Goal: Information Seeking & Learning: Learn about a topic

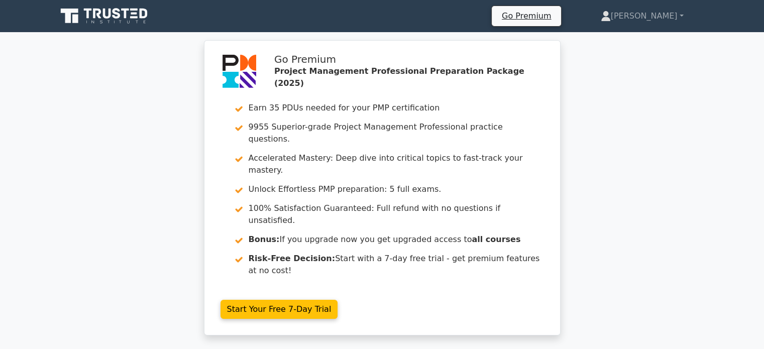
click at [115, 20] on icon at bounding box center [105, 16] width 96 height 19
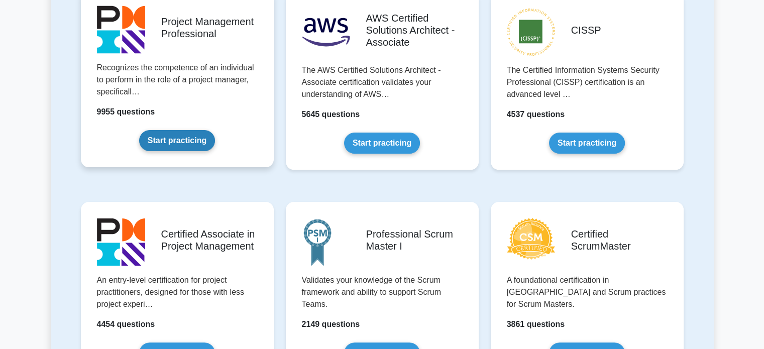
scroll to position [251, 0]
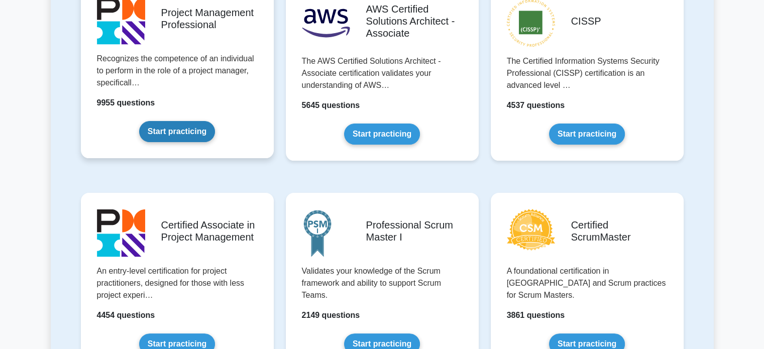
click at [187, 128] on link "Start practicing" at bounding box center [177, 131] width 76 height 21
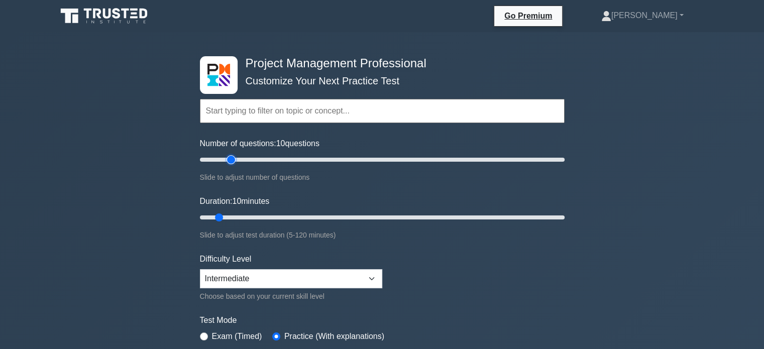
click at [227, 161] on input "Number of questions: 10 questions" at bounding box center [382, 160] width 365 height 12
click at [247, 160] on input "Number of questions: 30 questions" at bounding box center [382, 160] width 365 height 12
click at [238, 158] on input "Number of questions: 30 questions" at bounding box center [382, 160] width 365 height 12
click at [232, 160] on input "Number of questions: 20 questions" at bounding box center [382, 160] width 365 height 12
type input "15"
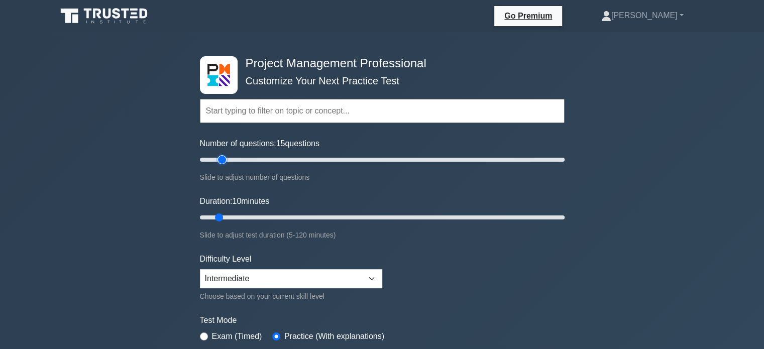
click at [223, 161] on input "Number of questions: 15 questions" at bounding box center [382, 160] width 365 height 12
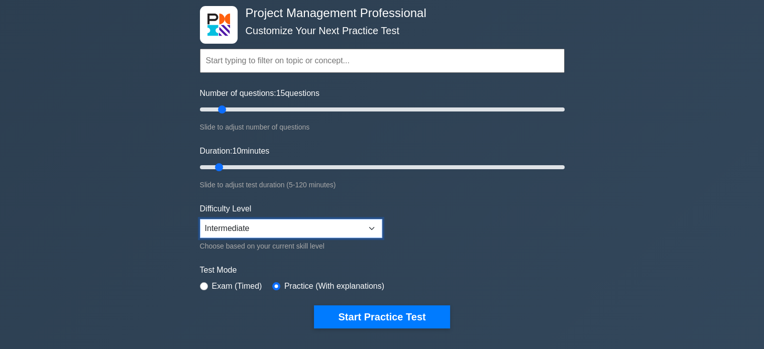
click at [275, 228] on select "Beginner Intermediate Expert" at bounding box center [291, 228] width 182 height 19
click at [483, 266] on label "Test Mode" at bounding box center [382, 270] width 365 height 12
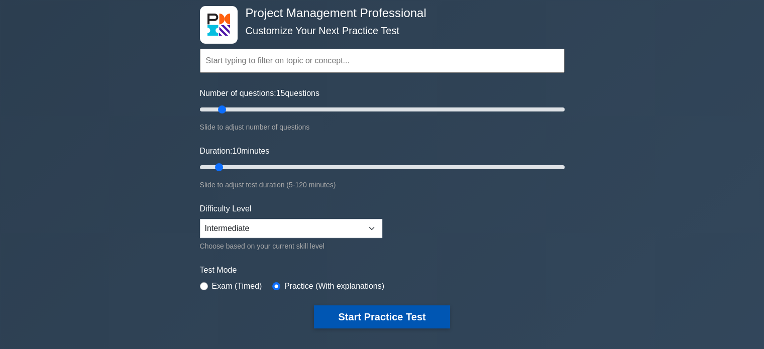
click at [396, 320] on button "Start Practice Test" at bounding box center [382, 316] width 136 height 23
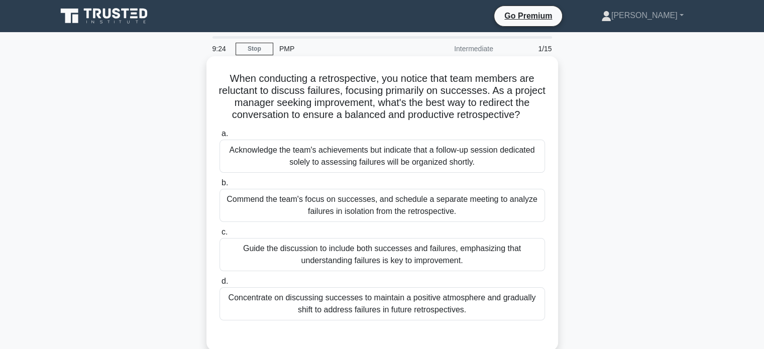
click at [401, 263] on div "Guide the discussion to include both successes and failures, emphasizing that u…" at bounding box center [383, 254] width 326 height 33
click at [220, 236] on input "c. Guide the discussion to include both successes and failures, emphasizing tha…" at bounding box center [220, 232] width 0 height 7
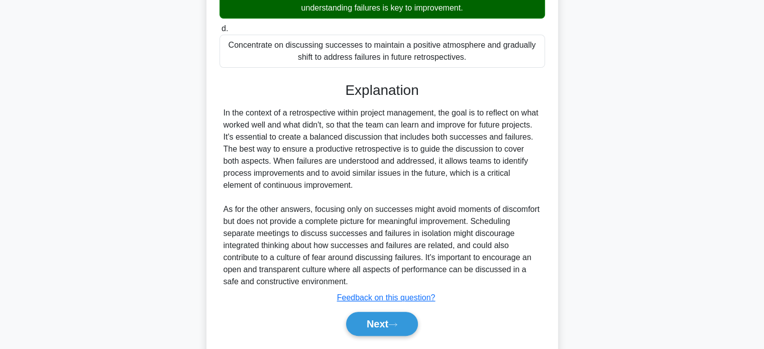
scroll to position [281, 0]
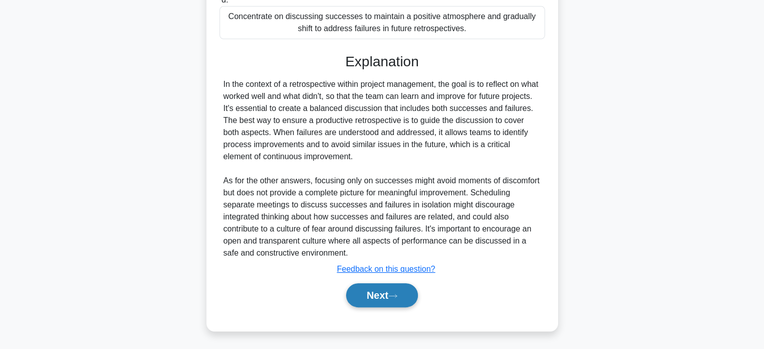
click at [393, 293] on icon at bounding box center [392, 296] width 9 height 6
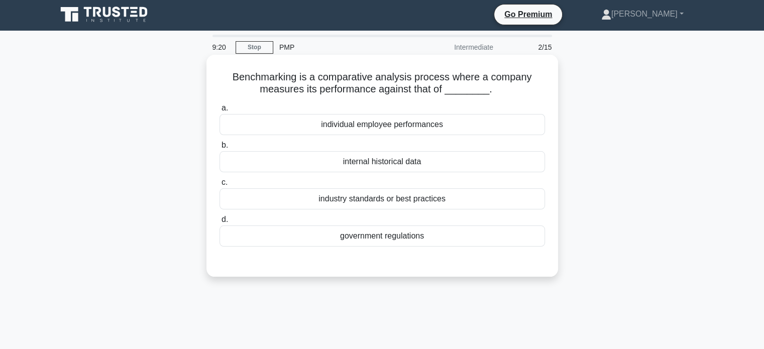
scroll to position [0, 0]
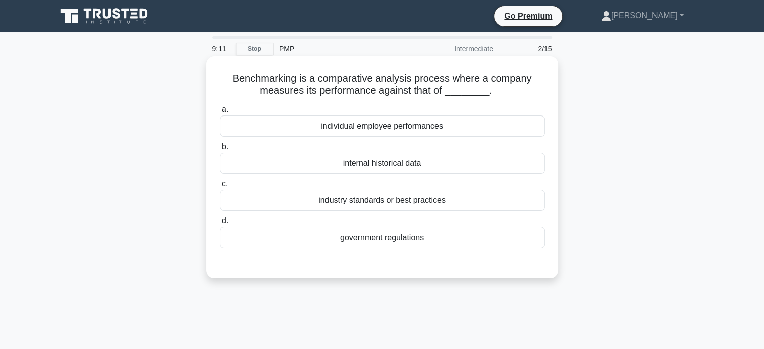
click at [385, 202] on div "industry standards or best practices" at bounding box center [383, 200] width 326 height 21
click at [220, 187] on input "c. industry standards or best practices" at bounding box center [220, 184] width 0 height 7
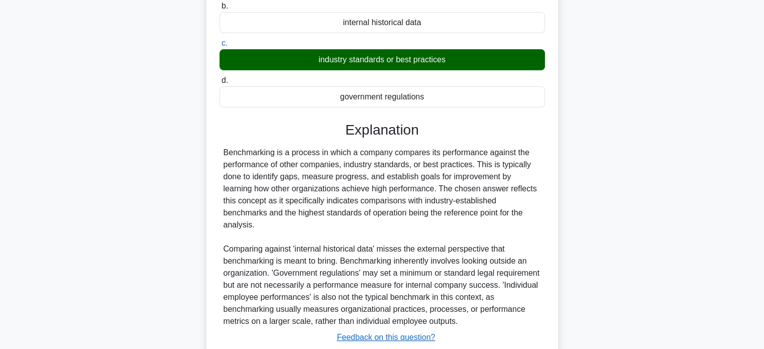
scroll to position [197, 0]
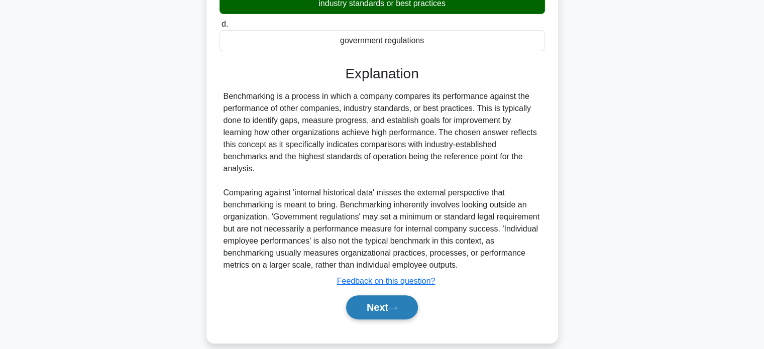
click at [390, 295] on button "Next" at bounding box center [382, 307] width 72 height 24
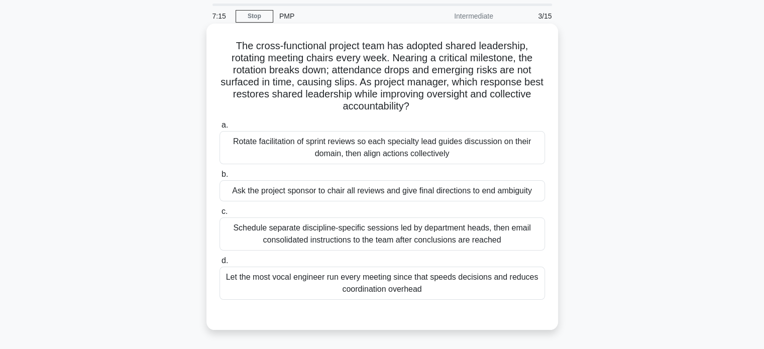
scroll to position [50, 0]
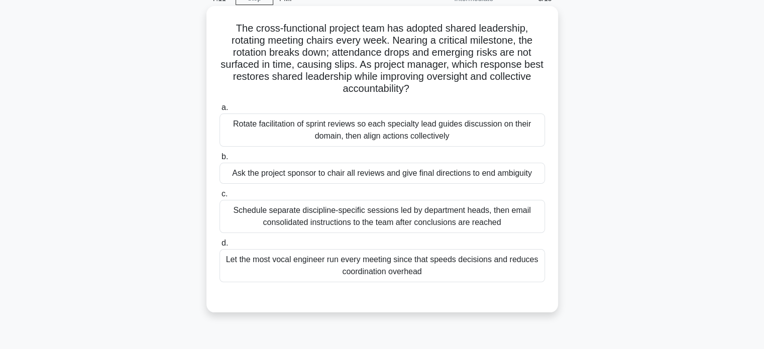
click at [351, 122] on div "Rotate facilitation of sprint reviews so each specialty lead guides discussion …" at bounding box center [383, 130] width 326 height 33
click at [220, 111] on input "a. Rotate facilitation of sprint reviews so each specialty lead guides discussi…" at bounding box center [220, 107] width 0 height 7
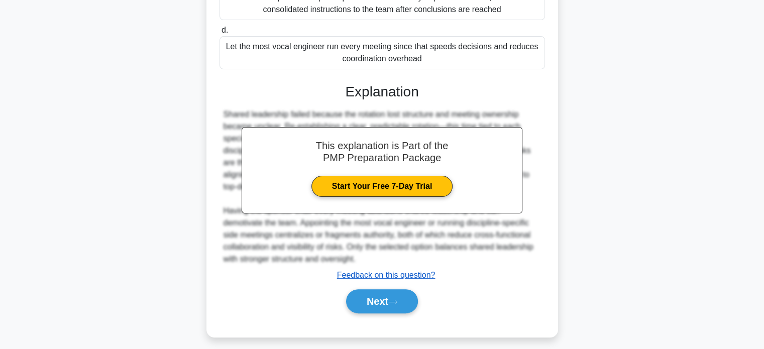
scroll to position [269, 0]
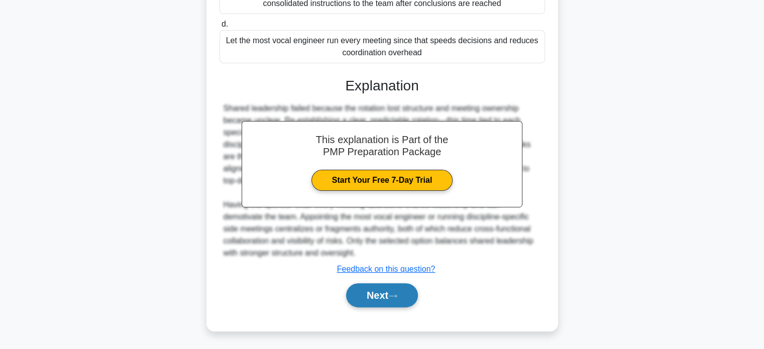
click at [400, 290] on button "Next" at bounding box center [382, 295] width 72 height 24
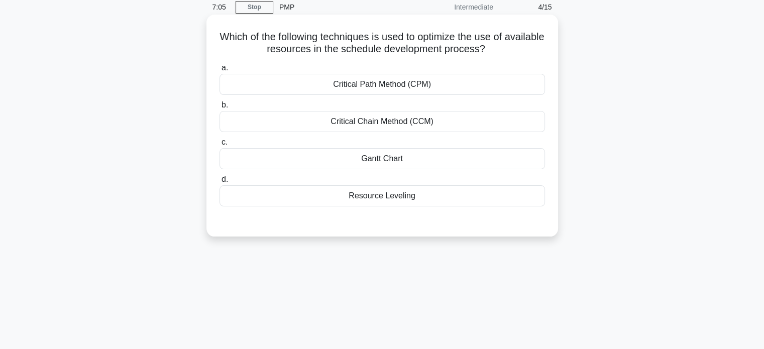
scroll to position [0, 0]
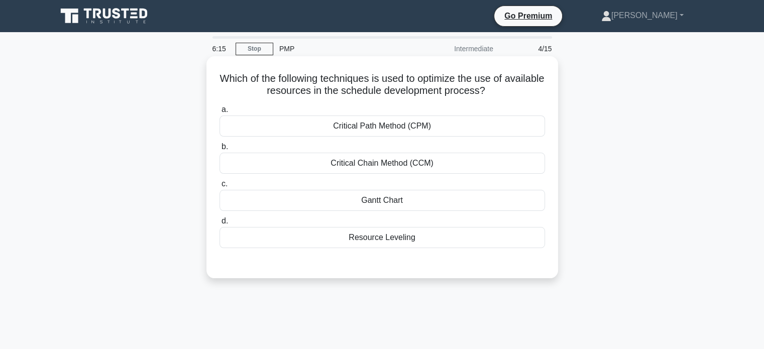
click at [397, 128] on div "Critical Path Method (CPM)" at bounding box center [383, 126] width 326 height 21
click at [220, 113] on input "a. Critical Path Method (CPM)" at bounding box center [220, 109] width 0 height 7
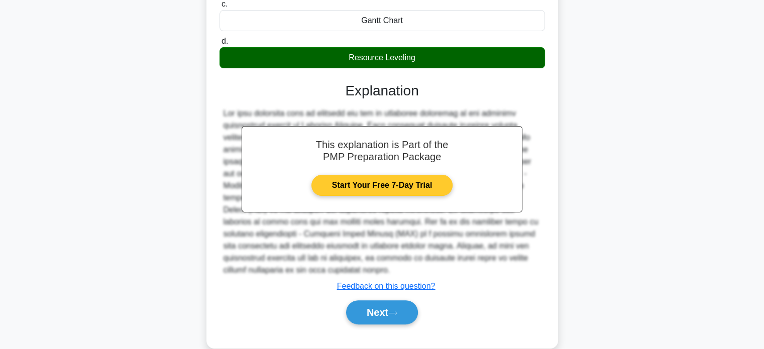
scroll to position [198, 0]
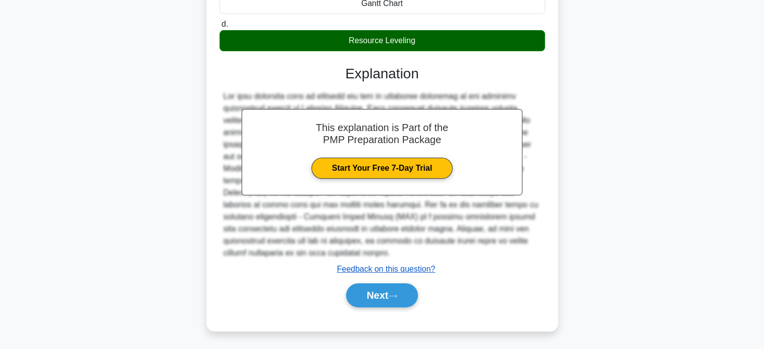
click at [403, 272] on u "Feedback on this question?" at bounding box center [386, 269] width 98 height 9
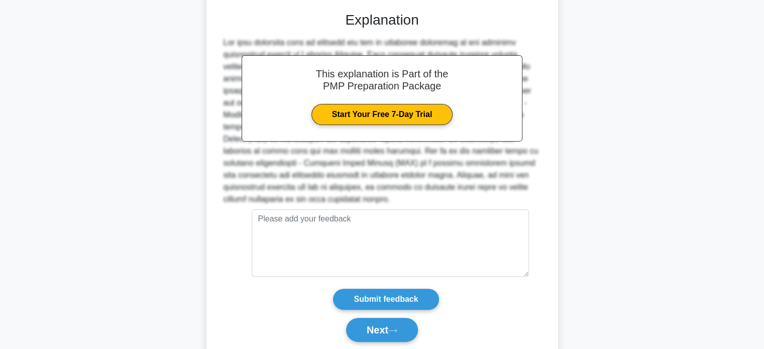
scroll to position [286, 0]
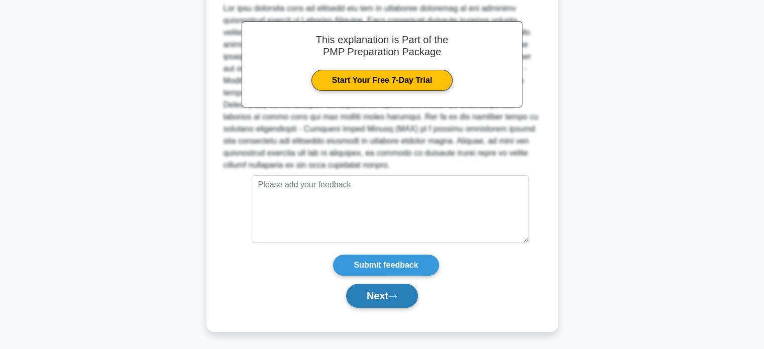
click at [402, 291] on button "Next" at bounding box center [382, 296] width 72 height 24
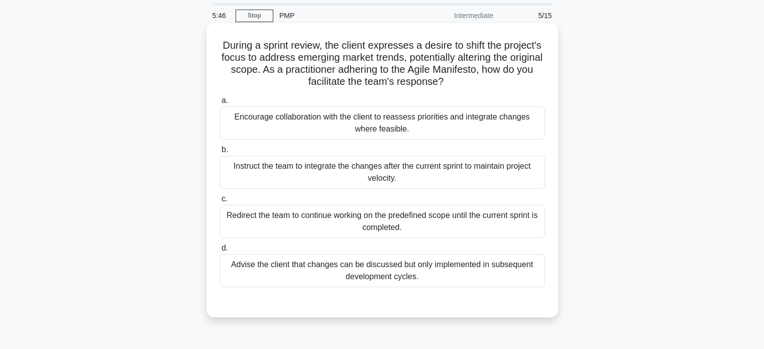
scroll to position [50, 0]
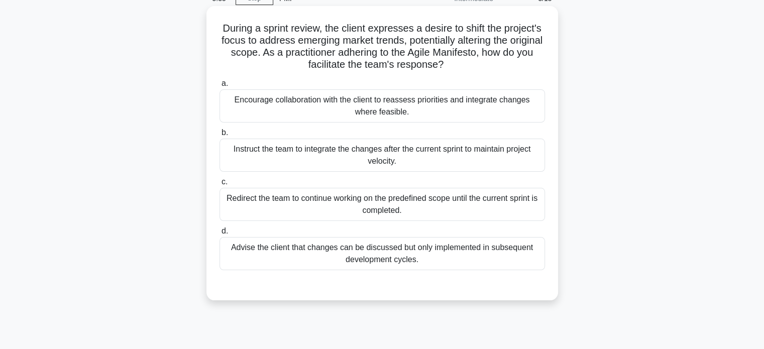
click at [336, 105] on div "Encourage collaboration with the client to reassess priorities and integrate ch…" at bounding box center [383, 105] width 326 height 33
click at [220, 87] on input "a. Encourage collaboration with the client to reassess priorities and integrate…" at bounding box center [220, 83] width 0 height 7
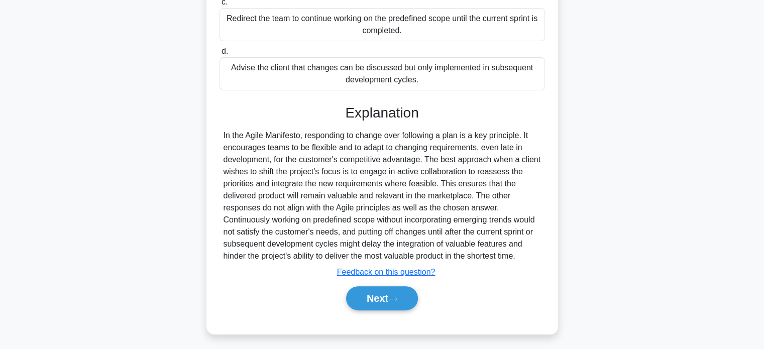
scroll to position [233, 0]
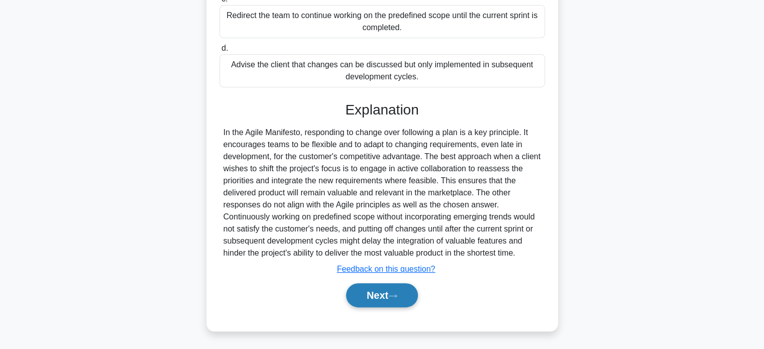
click at [383, 291] on button "Next" at bounding box center [382, 295] width 72 height 24
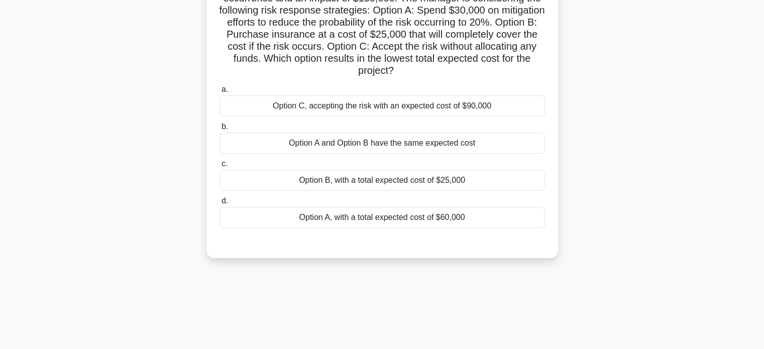
scroll to position [0, 0]
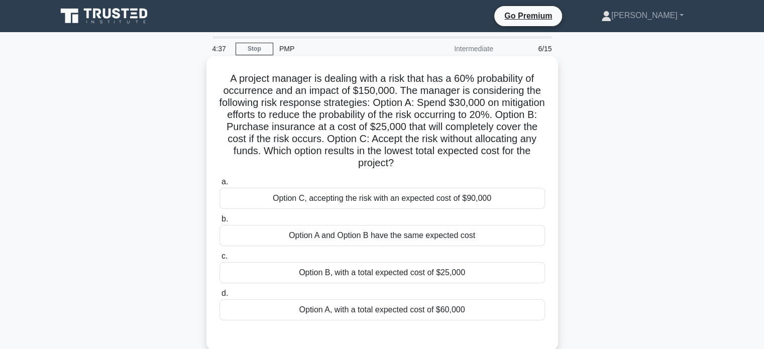
click at [378, 278] on div "Option B, with a total expected cost of $25,000" at bounding box center [383, 272] width 326 height 21
click at [220, 260] on input "c. Option B, with a total expected cost of $25,000" at bounding box center [220, 256] width 0 height 7
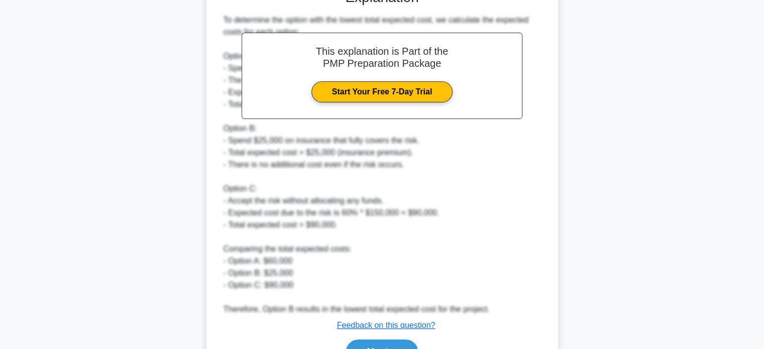
scroll to position [402, 0]
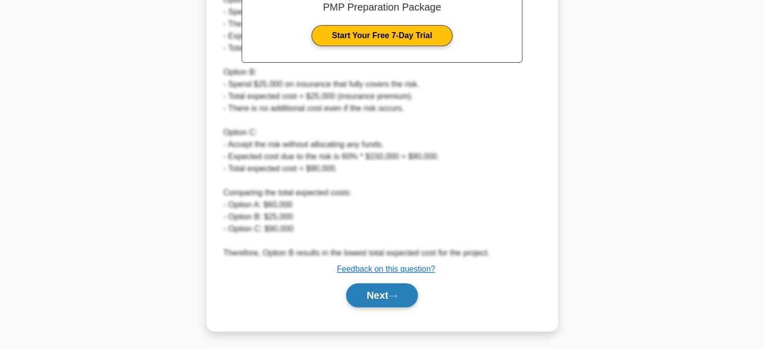
click at [404, 301] on button "Next" at bounding box center [382, 295] width 72 height 24
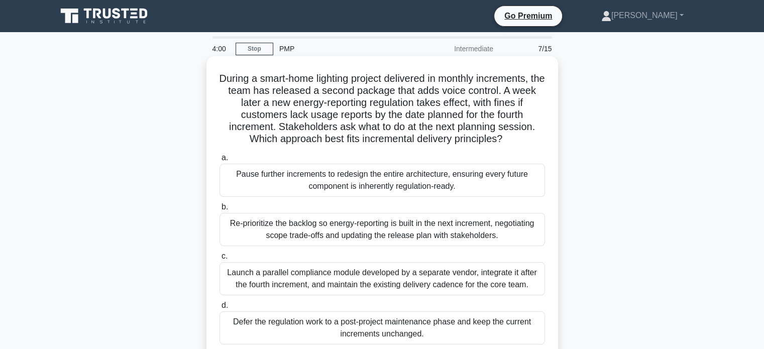
scroll to position [50, 0]
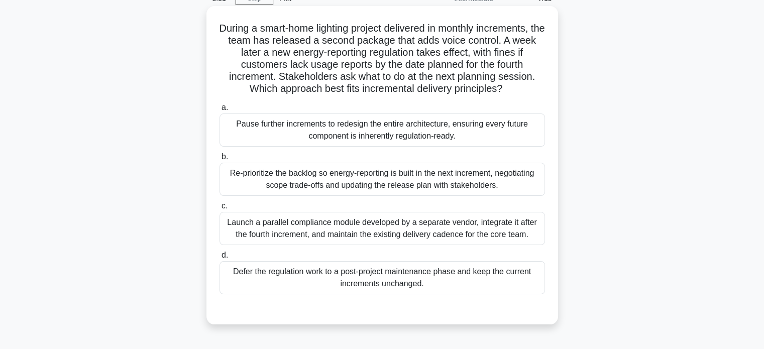
click at [338, 192] on div "Re-prioritize the backlog so energy-reporting is built in the next increment, n…" at bounding box center [383, 179] width 326 height 33
click at [220, 160] on input "b. Re-prioritize the backlog so energy-reporting is built in the next increment…" at bounding box center [220, 157] width 0 height 7
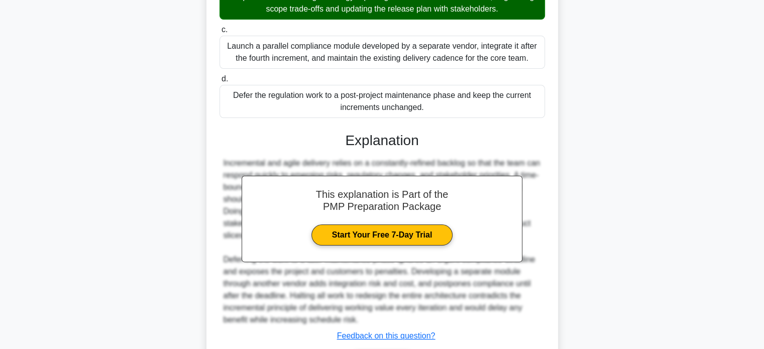
scroll to position [293, 0]
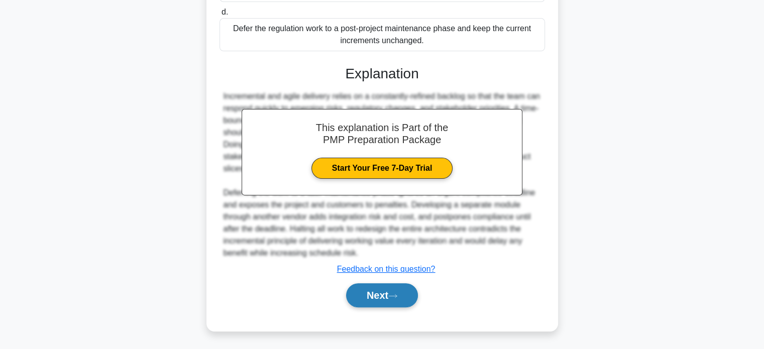
click at [379, 300] on button "Next" at bounding box center [382, 295] width 72 height 24
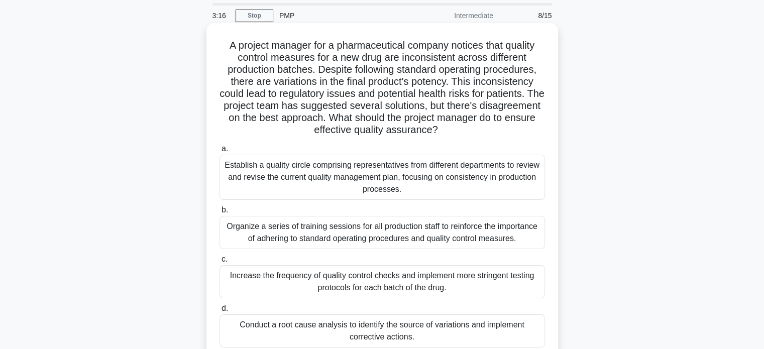
scroll to position [50, 0]
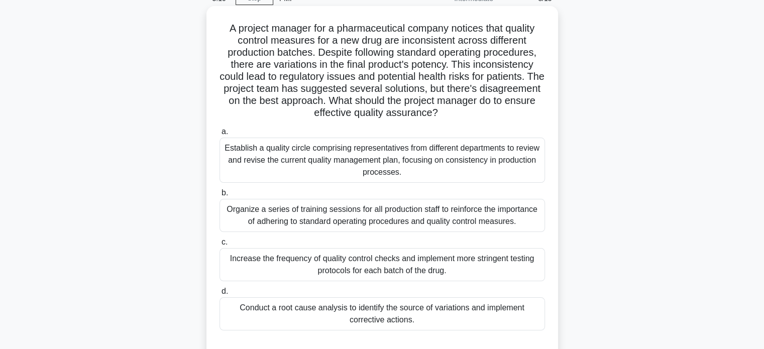
click at [335, 222] on div "Organize a series of training sessions for all production staff to reinforce th…" at bounding box center [383, 215] width 326 height 33
click at [220, 196] on input "b. Organize a series of training sessions for all production staff to reinforce…" at bounding box center [220, 193] width 0 height 7
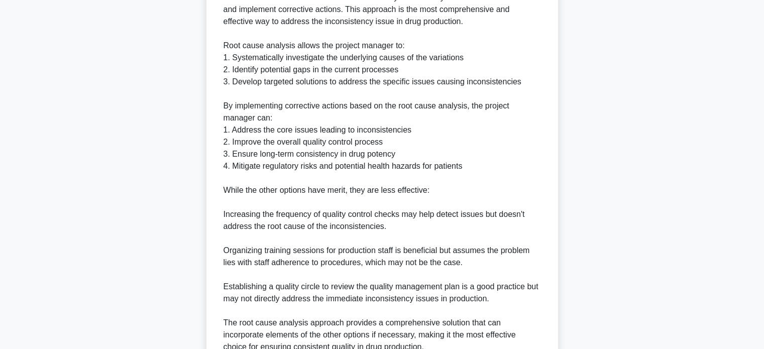
scroll to position [535, 0]
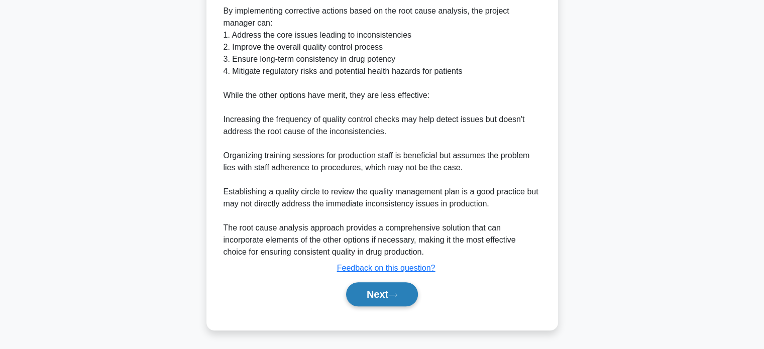
click at [368, 297] on button "Next" at bounding box center [382, 294] width 72 height 24
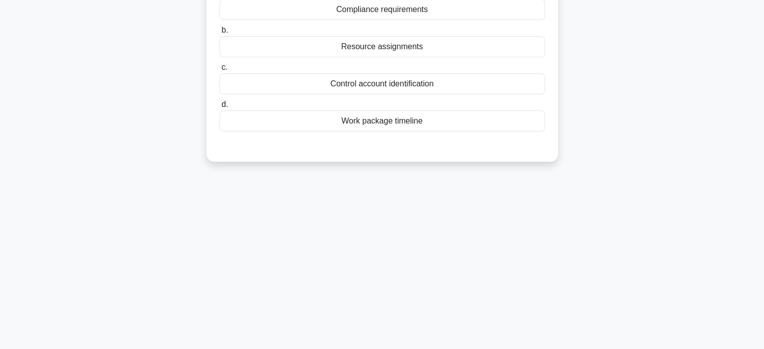
scroll to position [0, 0]
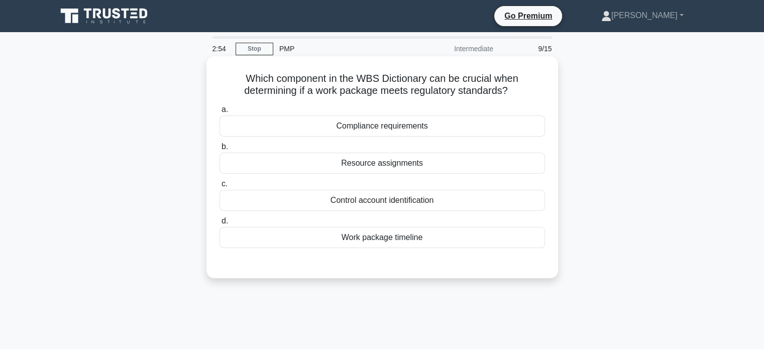
click at [443, 124] on div "Compliance requirements" at bounding box center [383, 126] width 326 height 21
click at [220, 113] on input "a. Compliance requirements" at bounding box center [220, 109] width 0 height 7
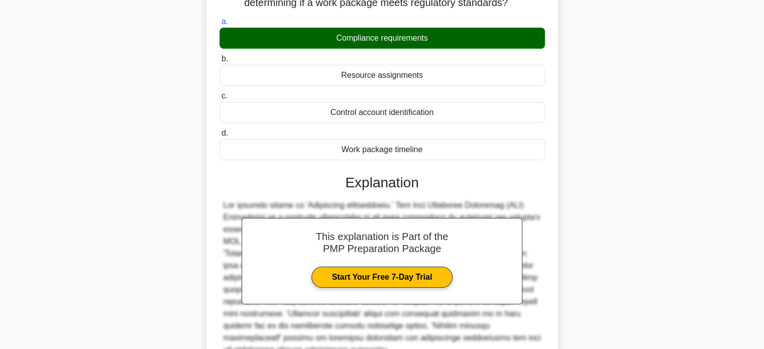
scroll to position [193, 0]
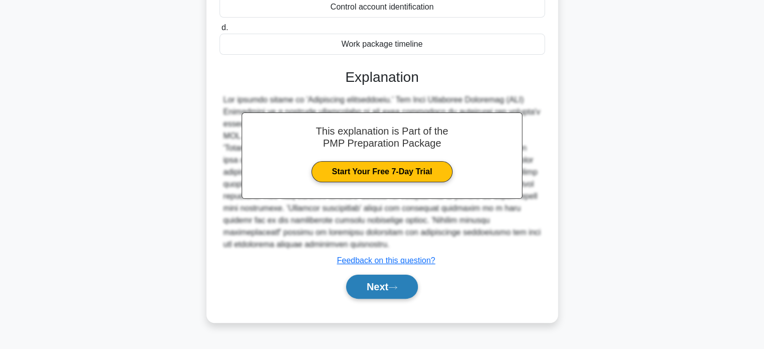
click at [388, 284] on button "Next" at bounding box center [382, 287] width 72 height 24
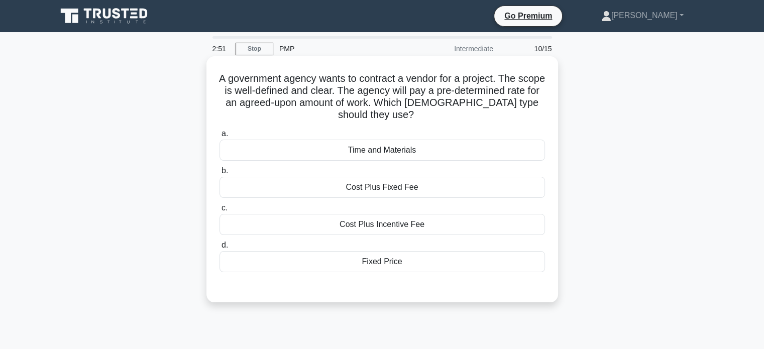
scroll to position [0, 0]
click at [395, 228] on div "Cost Plus Incentive Fee" at bounding box center [383, 224] width 326 height 21
click at [220, 211] on input "c. Cost Plus Incentive Fee" at bounding box center [220, 208] width 0 height 7
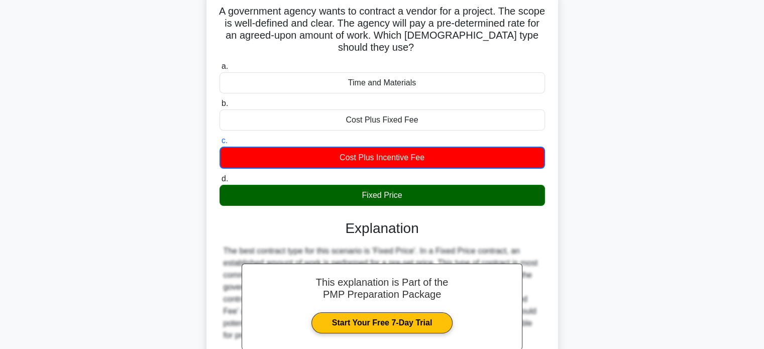
scroll to position [193, 0]
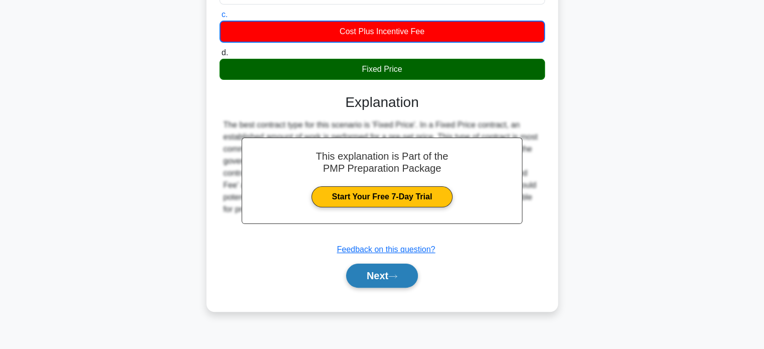
click at [395, 278] on icon at bounding box center [392, 277] width 9 height 6
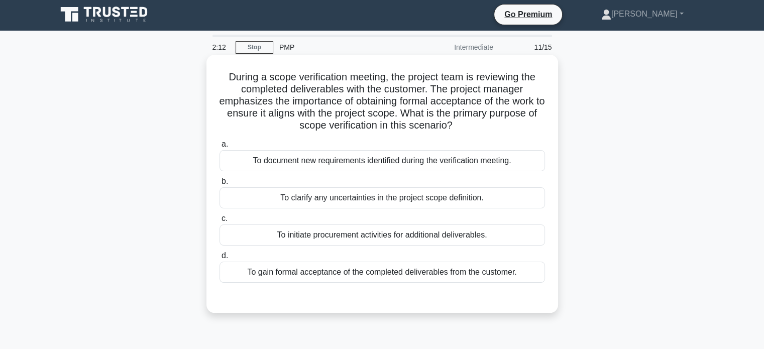
scroll to position [0, 0]
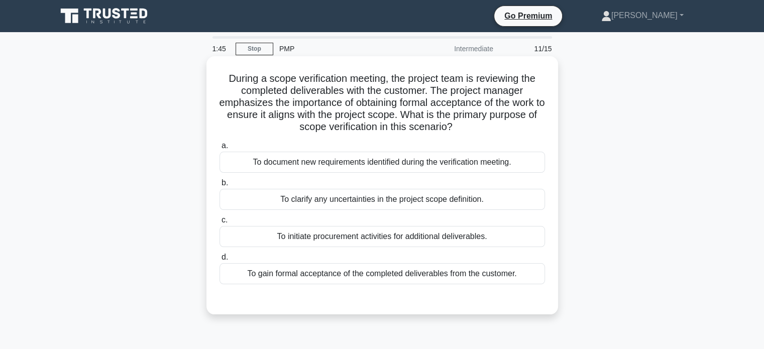
click at [424, 201] on div "To clarify any uncertainties in the project scope definition." at bounding box center [383, 199] width 326 height 21
click at [220, 186] on input "b. To clarify any uncertainties in the project scope definition." at bounding box center [220, 183] width 0 height 7
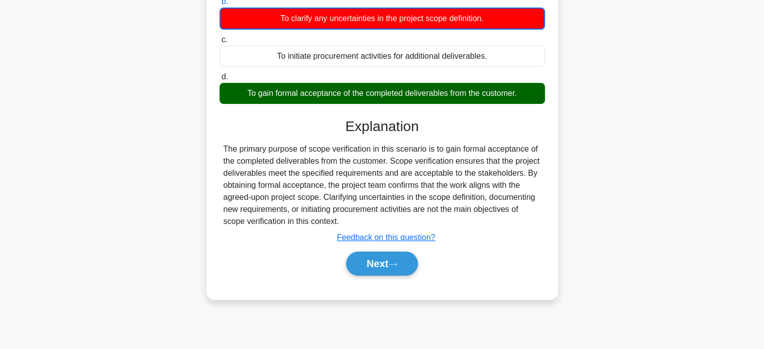
scroll to position [193, 0]
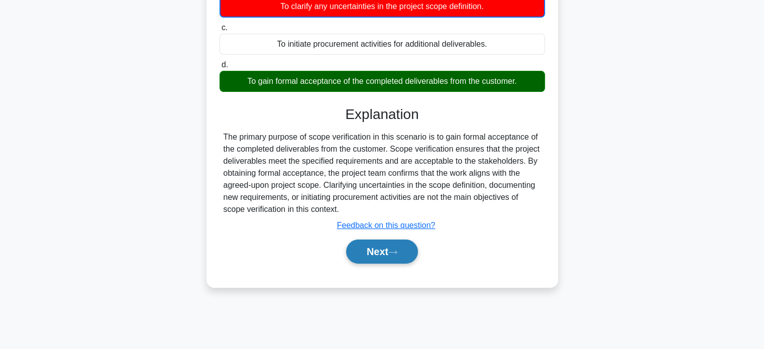
click at [380, 249] on button "Next" at bounding box center [382, 252] width 72 height 24
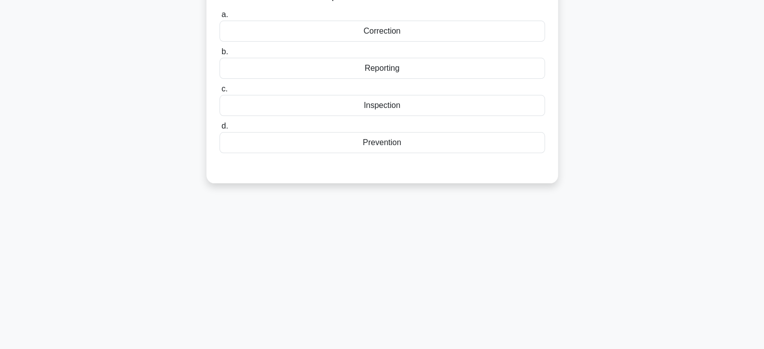
scroll to position [0, 0]
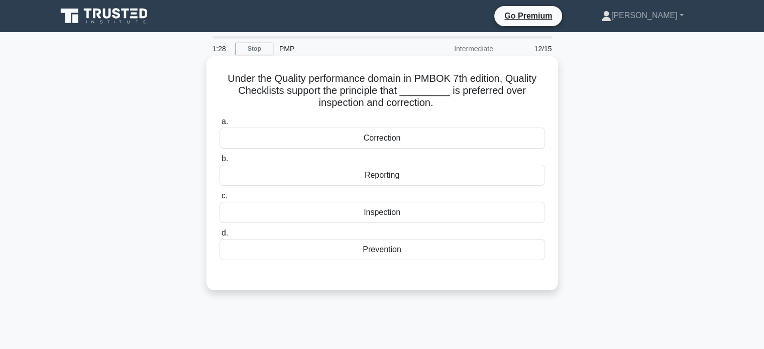
click at [396, 255] on div "Prevention" at bounding box center [383, 249] width 326 height 21
click at [220, 237] on input "d. Prevention" at bounding box center [220, 233] width 0 height 7
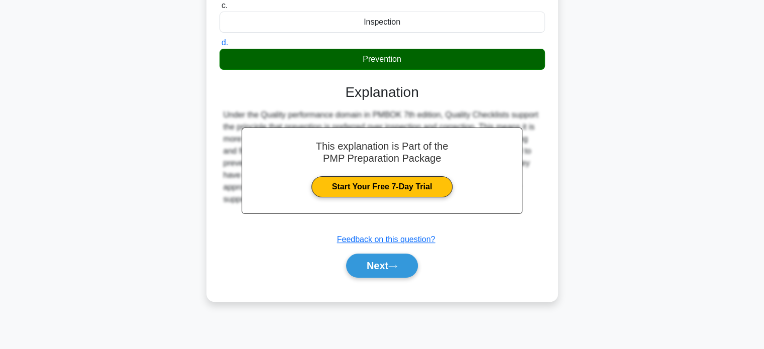
scroll to position [193, 0]
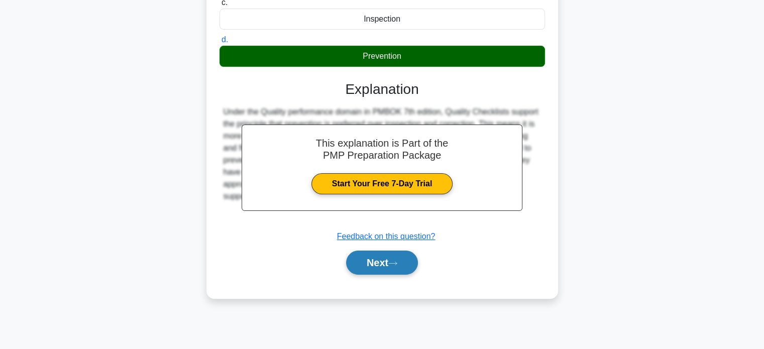
click at [381, 265] on button "Next" at bounding box center [382, 263] width 72 height 24
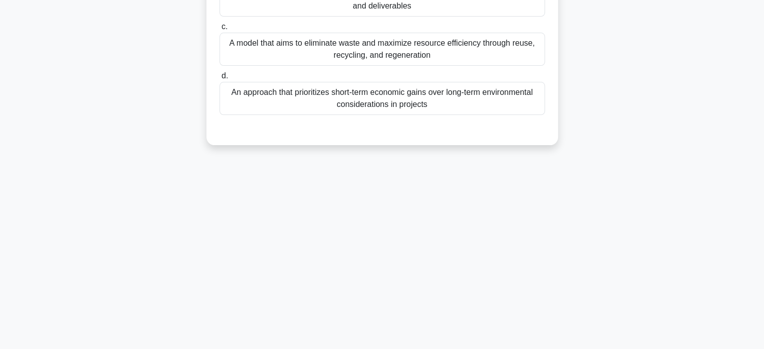
scroll to position [0, 0]
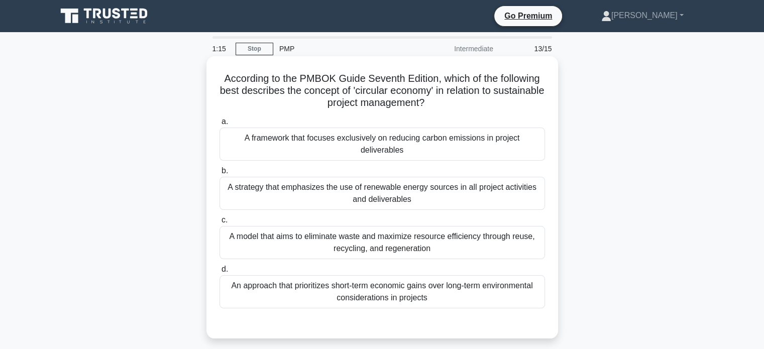
click at [334, 148] on div "A framework that focuses exclusively on reducing carbon emissions in project de…" at bounding box center [383, 144] width 326 height 33
click at [220, 125] on input "a. A framework that focuses exclusively on reducing carbon emissions in project…" at bounding box center [220, 122] width 0 height 7
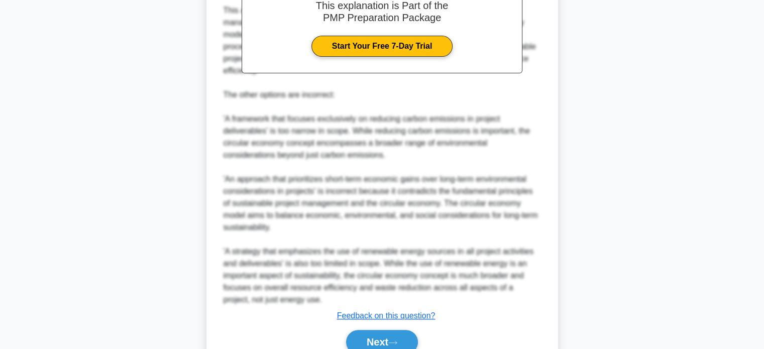
scroll to position [427, 0]
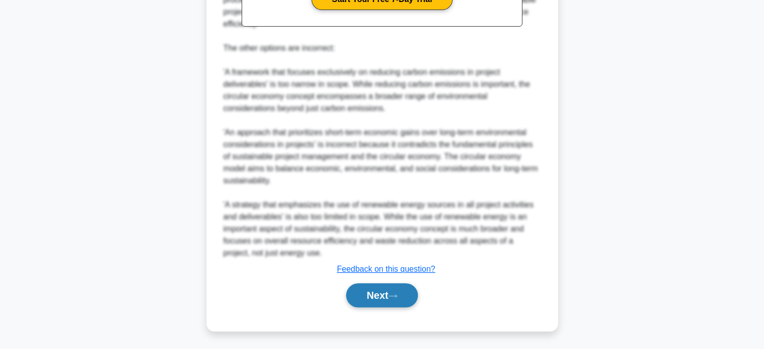
click at [403, 293] on button "Next" at bounding box center [382, 295] width 72 height 24
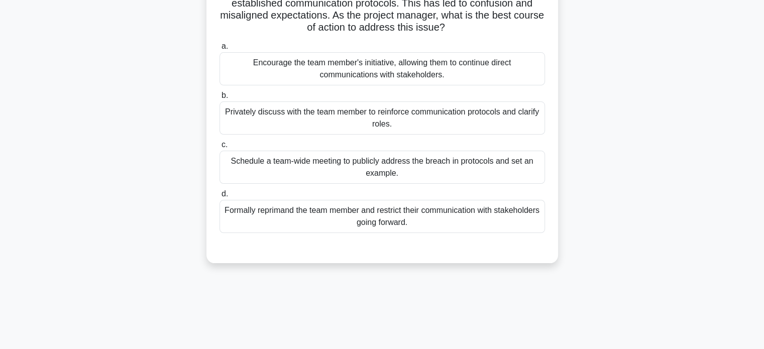
scroll to position [100, 0]
click at [408, 116] on div "Privately discuss with the team member to reinforce communication protocols and…" at bounding box center [383, 116] width 326 height 33
click at [220, 98] on input "b. Privately discuss with the team member to reinforce communication protocols …" at bounding box center [220, 94] width 0 height 7
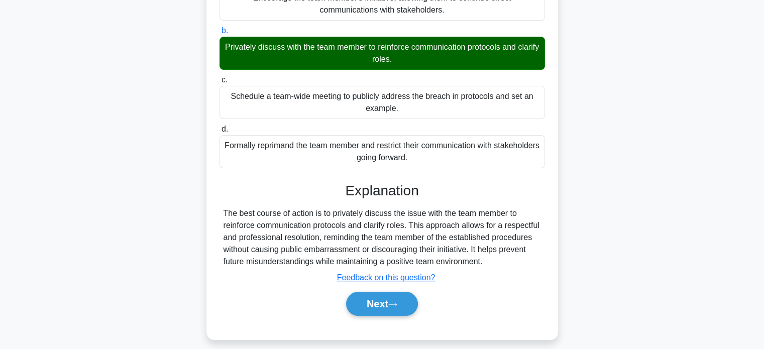
scroll to position [193, 0]
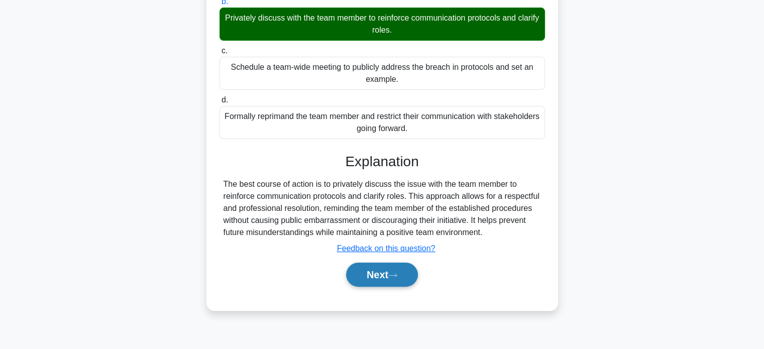
click at [398, 279] on button "Next" at bounding box center [382, 275] width 72 height 24
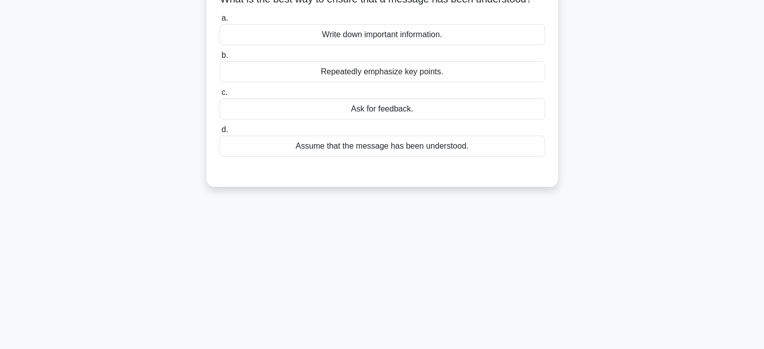
scroll to position [0, 0]
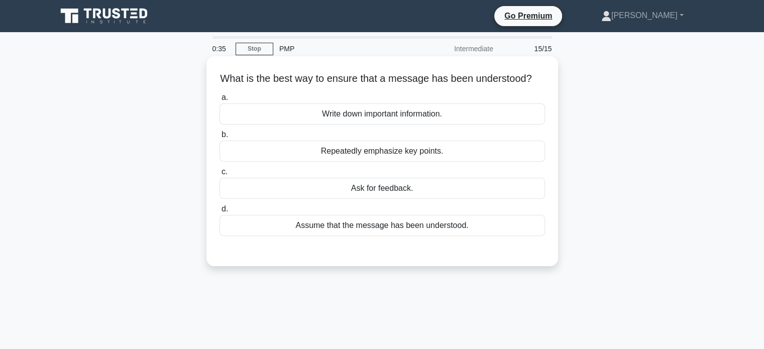
click at [410, 212] on div "a. Write down important information. b. Repeatedly emphasize key points. c. d." at bounding box center [382, 163] width 338 height 149
click at [411, 199] on div "Ask for feedback." at bounding box center [383, 188] width 326 height 21
click at [220, 175] on input "c. Ask for feedback." at bounding box center [220, 172] width 0 height 7
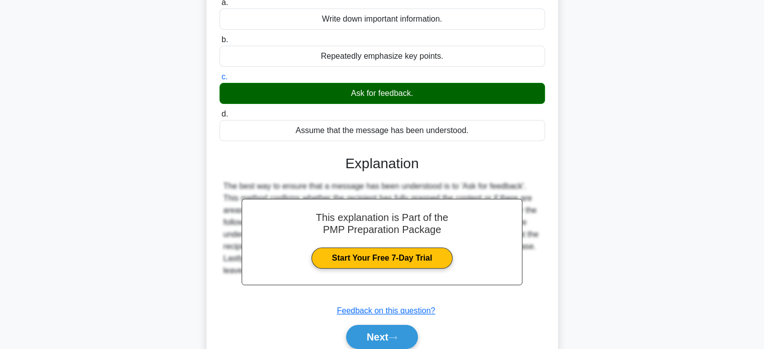
scroll to position [193, 0]
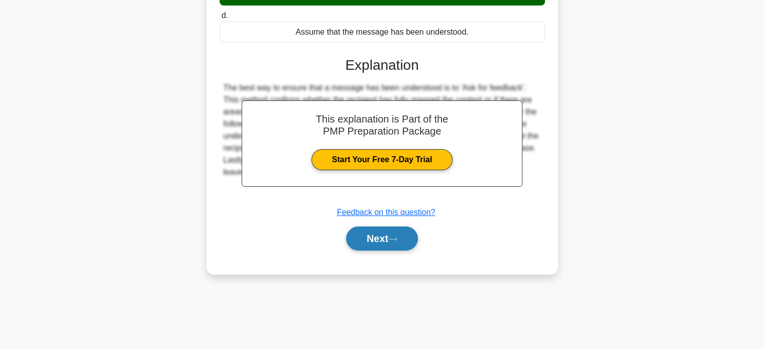
click at [406, 251] on button "Next" at bounding box center [382, 239] width 72 height 24
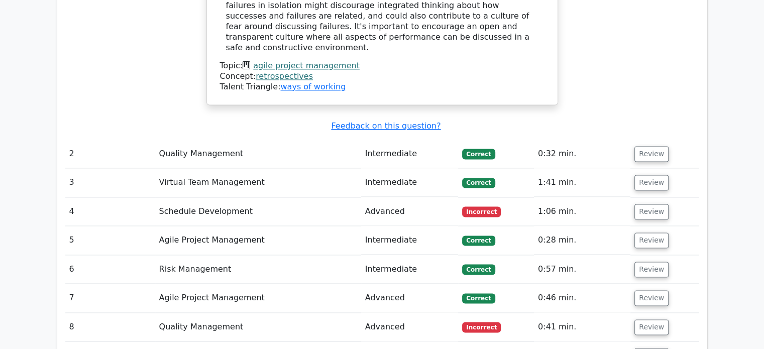
scroll to position [1457, 0]
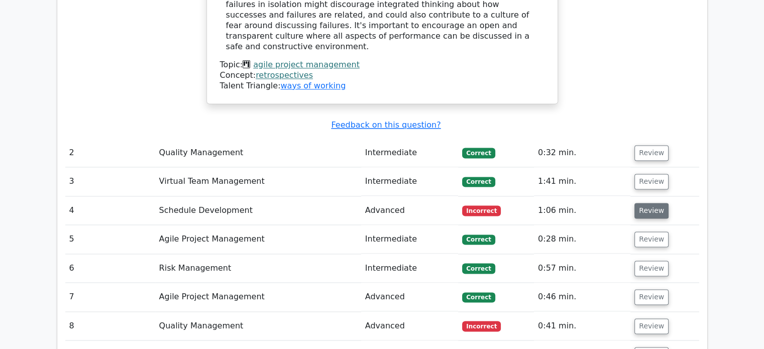
click at [635, 203] on button "Review" at bounding box center [651, 211] width 34 height 16
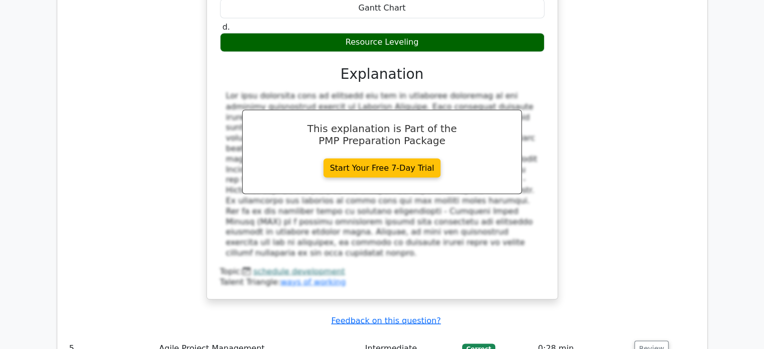
scroll to position [1859, 0]
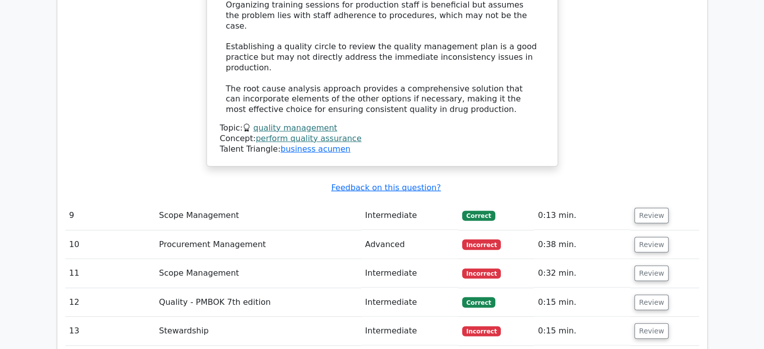
scroll to position [2863, 0]
click at [481, 239] on span "Incorrect" at bounding box center [481, 244] width 39 height 10
click at [647, 237] on button "Review" at bounding box center [651, 245] width 34 height 16
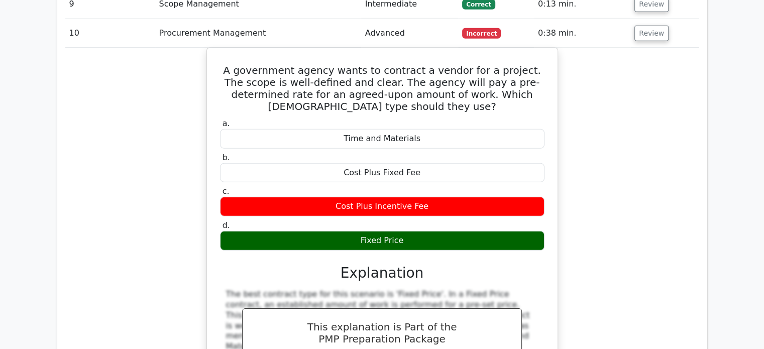
scroll to position [3265, 0]
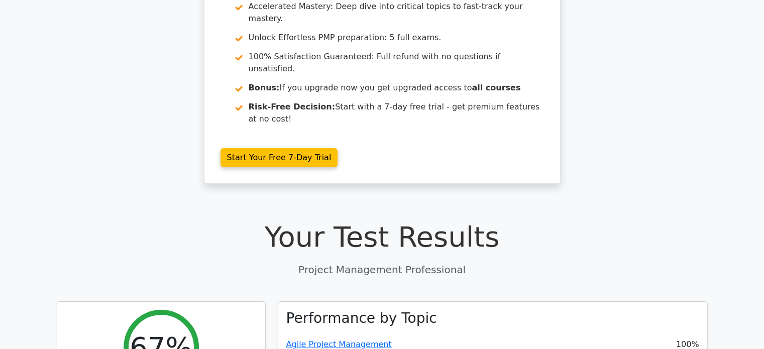
scroll to position [0, 0]
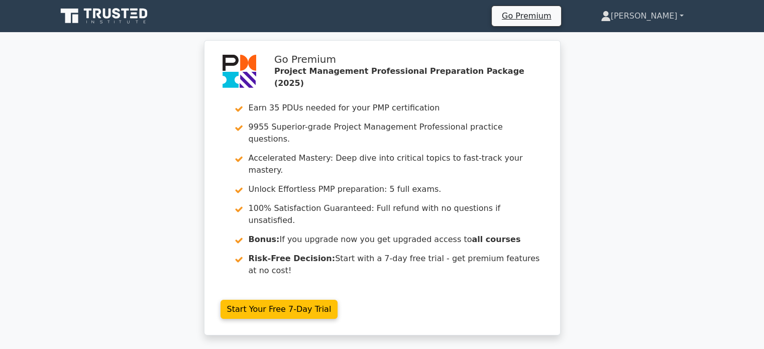
click at [650, 13] on link "[PERSON_NAME]" at bounding box center [642, 16] width 131 height 20
click at [652, 32] on link "Profile" at bounding box center [616, 40] width 79 height 16
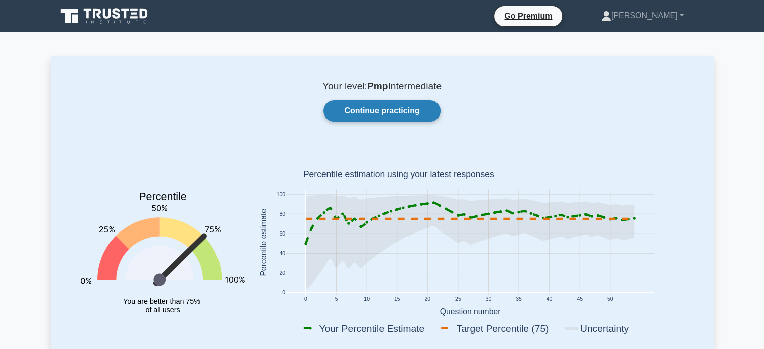
click at [395, 105] on link "Continue practicing" at bounding box center [382, 110] width 117 height 21
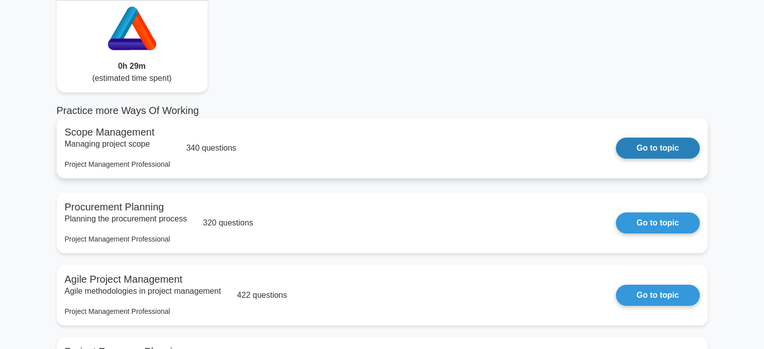
scroll to position [100, 0]
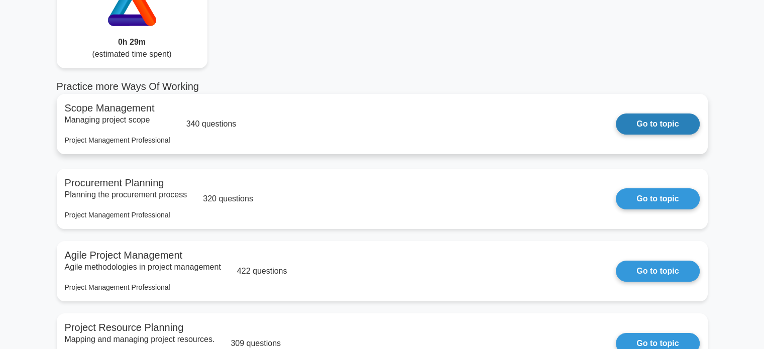
click at [654, 122] on link "Go to topic" at bounding box center [657, 124] width 83 height 21
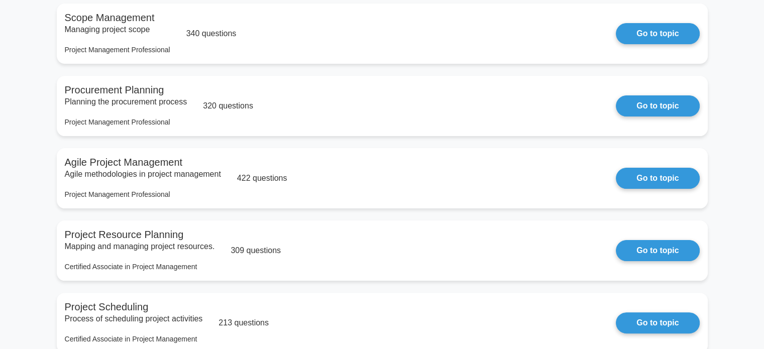
scroll to position [0, 0]
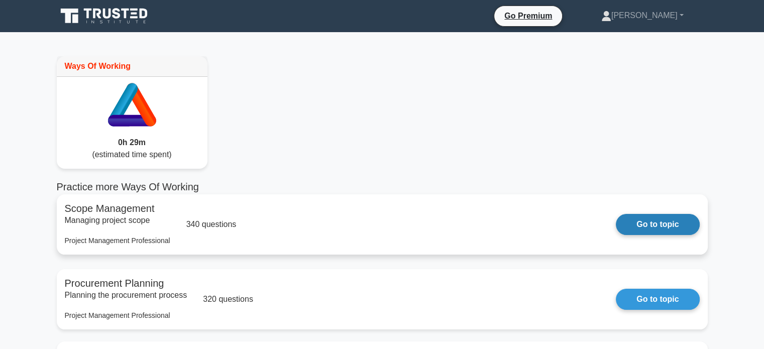
click at [650, 226] on link "Go to topic" at bounding box center [657, 224] width 83 height 21
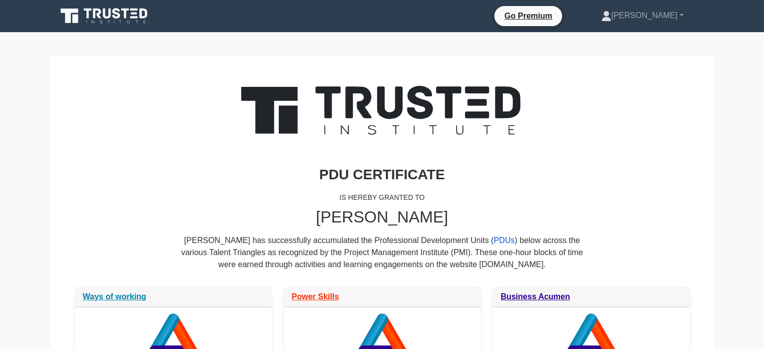
click at [494, 241] on link "PDUs" at bounding box center [504, 240] width 21 height 9
click at [494, 244] on link "PDUs" at bounding box center [504, 240] width 21 height 9
click at [646, 20] on link "[PERSON_NAME]" at bounding box center [642, 16] width 131 height 20
click at [617, 33] on link "Profile" at bounding box center [617, 39] width 79 height 16
click at [656, 21] on link "[PERSON_NAME]" at bounding box center [642, 16] width 131 height 20
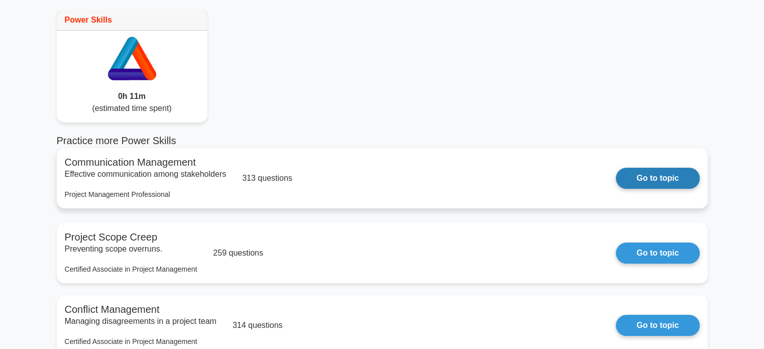
scroll to position [100, 0]
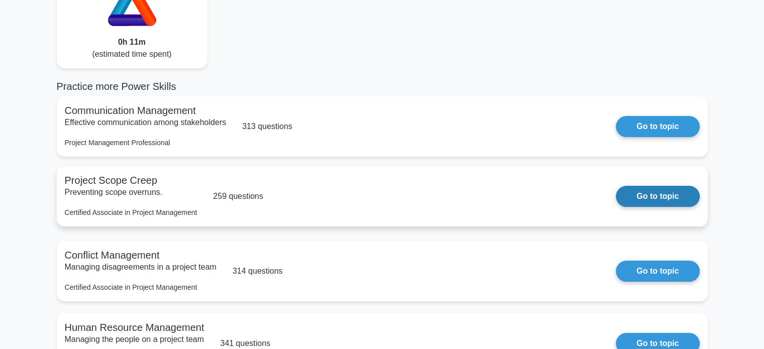
click at [659, 194] on link "Go to topic" at bounding box center [657, 196] width 83 height 21
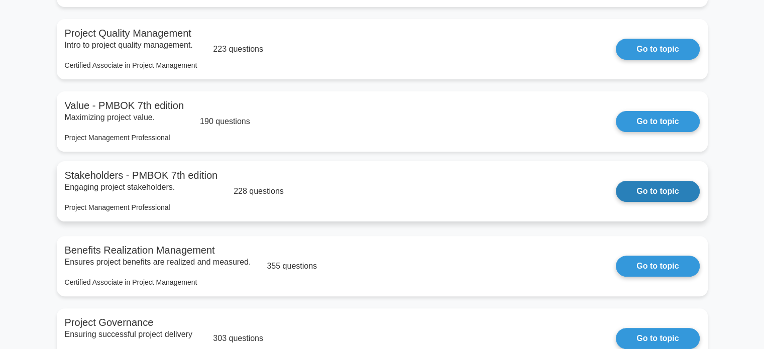
scroll to position [251, 0]
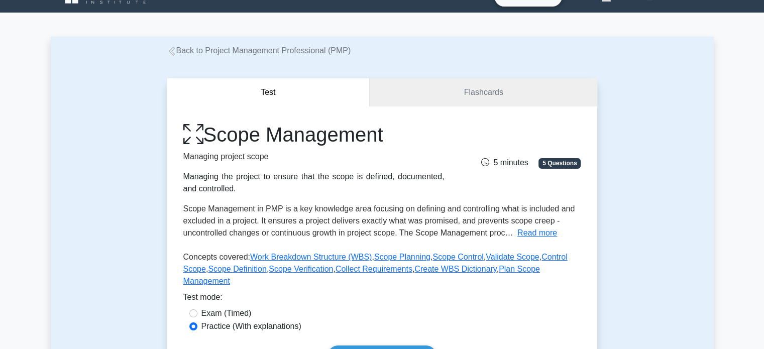
scroll to position [151, 0]
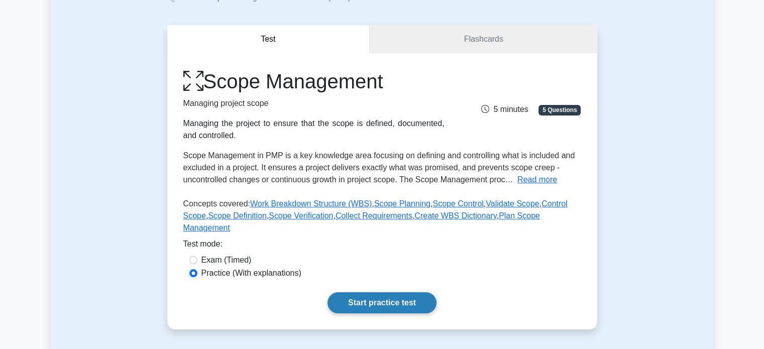
scroll to position [151, 0]
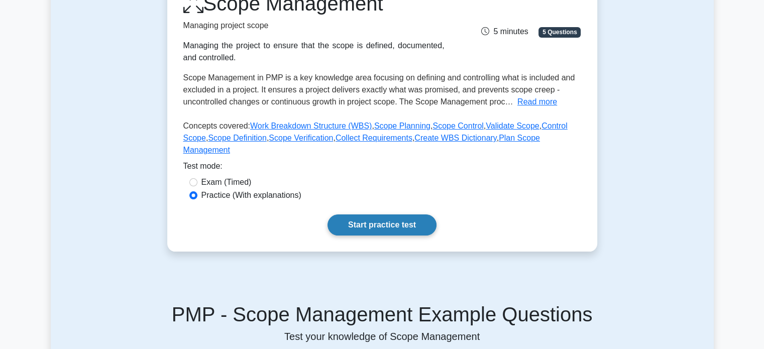
click at [401, 214] on link "Start practice test" at bounding box center [382, 224] width 109 height 21
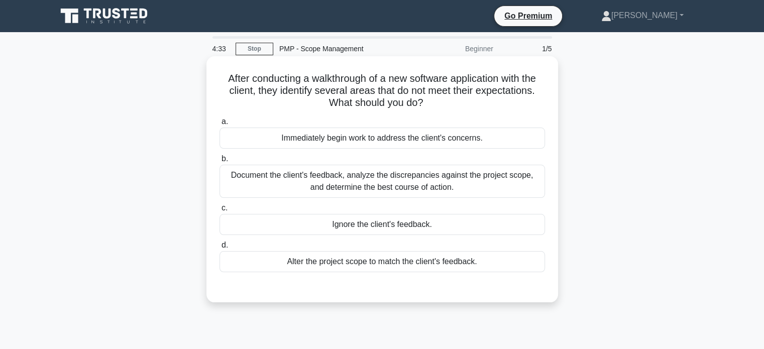
click at [491, 183] on div "Document the client's feedback, analyze the discrepancies against the project s…" at bounding box center [383, 181] width 326 height 33
click at [220, 162] on input "b. Document the client's feedback, analyze the discrepancies against the projec…" at bounding box center [220, 159] width 0 height 7
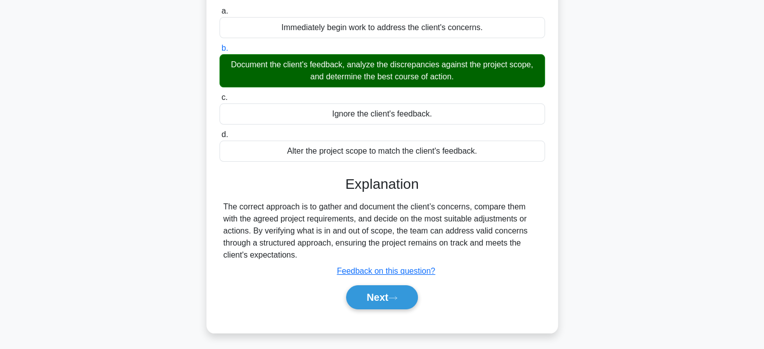
scroll to position [193, 0]
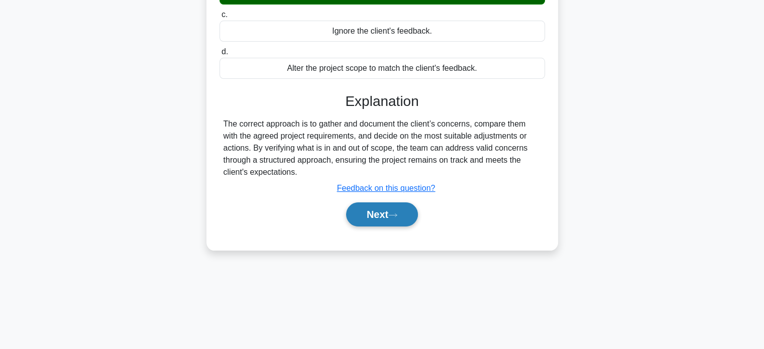
click at [396, 214] on icon at bounding box center [392, 215] width 9 height 6
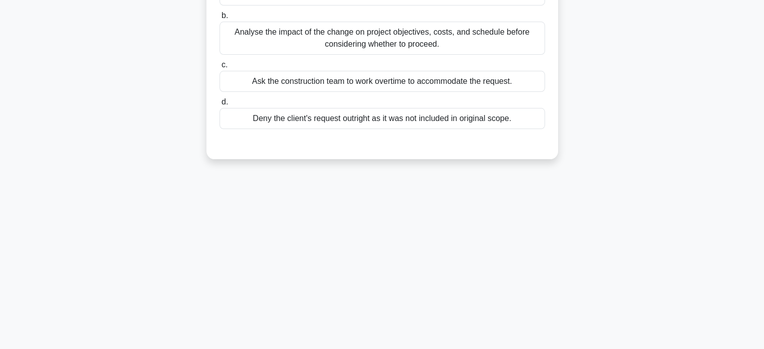
scroll to position [0, 0]
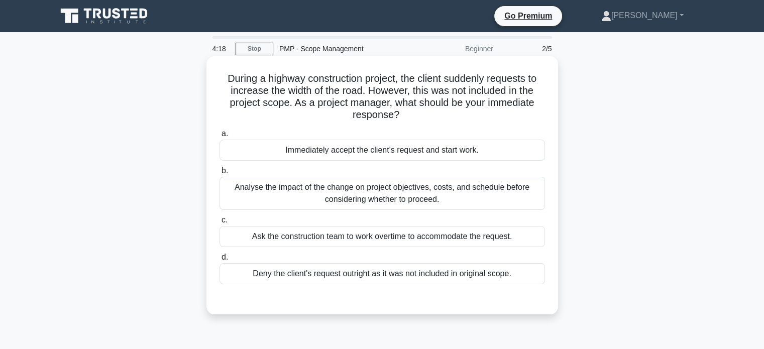
click at [324, 200] on div "Analyse the impact of the change on project objectives, costs, and schedule bef…" at bounding box center [383, 193] width 326 height 33
click at [220, 174] on input "b. Analyse the impact of the change on project objectives, costs, and schedule …" at bounding box center [220, 171] width 0 height 7
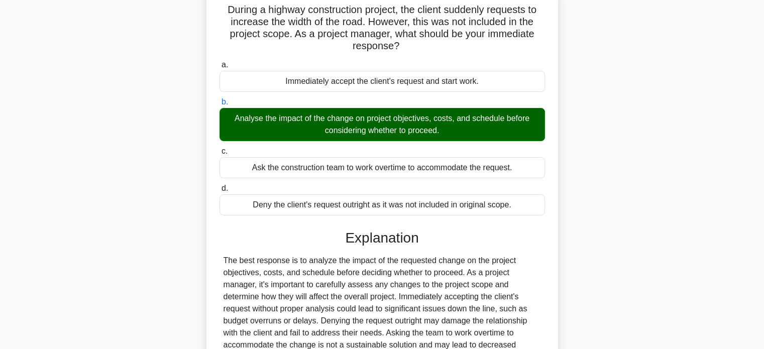
scroll to position [197, 0]
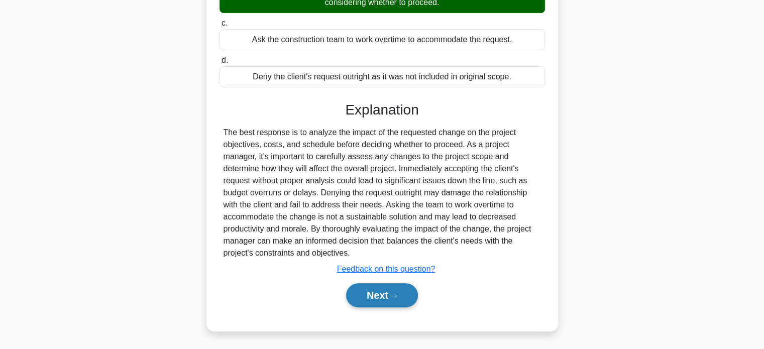
click at [382, 295] on button "Next" at bounding box center [382, 295] width 72 height 24
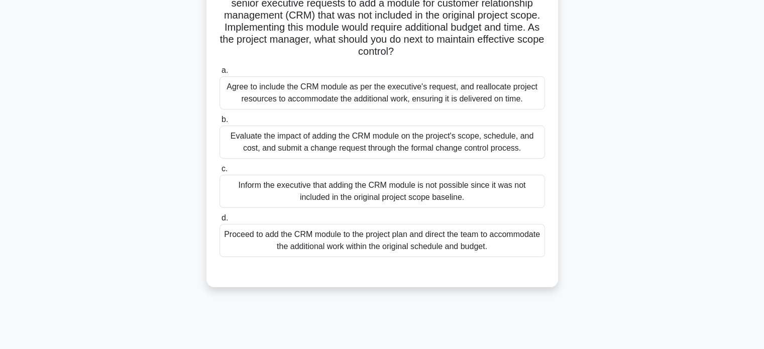
scroll to position [100, 0]
click at [350, 140] on div "Evaluate the impact of adding the CRM module on the project's scope, schedule, …" at bounding box center [383, 141] width 326 height 33
click at [220, 122] on input "b. Evaluate the impact of adding the CRM module on the project's scope, schedul…" at bounding box center [220, 119] width 0 height 7
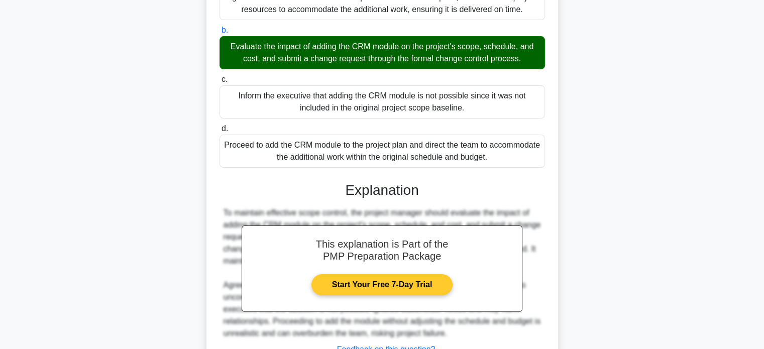
scroll to position [269, 0]
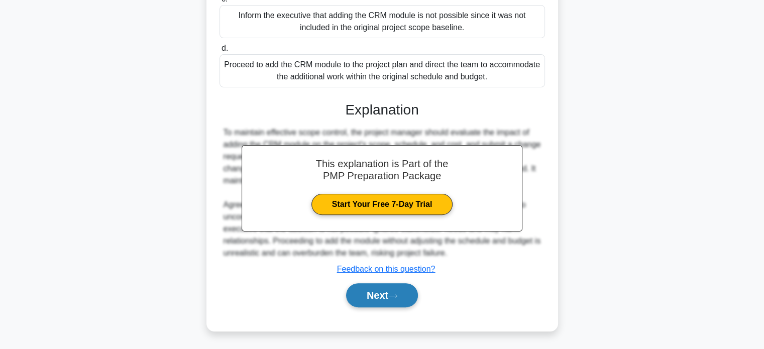
click at [367, 296] on button "Next" at bounding box center [382, 295] width 72 height 24
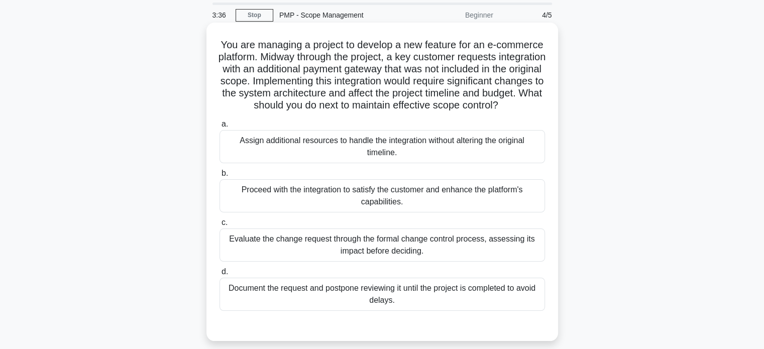
scroll to position [100, 0]
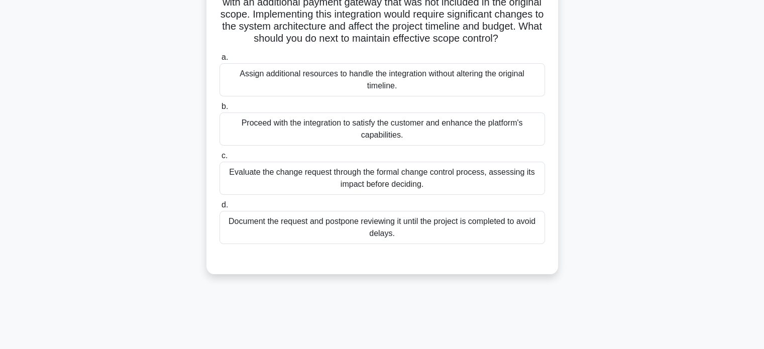
click at [330, 185] on div "Evaluate the change request through the formal change control process, assessin…" at bounding box center [383, 178] width 326 height 33
click at [220, 159] on input "c. Evaluate the change request through the formal change control process, asses…" at bounding box center [220, 156] width 0 height 7
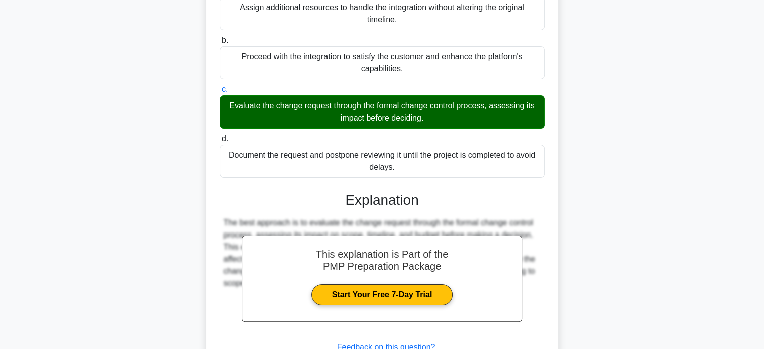
scroll to position [257, 0]
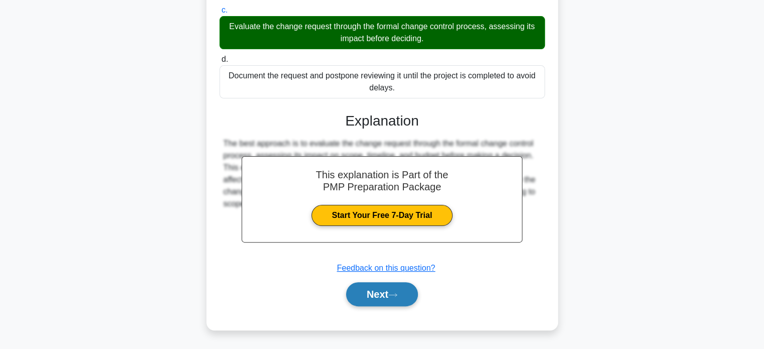
click at [377, 288] on button "Next" at bounding box center [382, 294] width 72 height 24
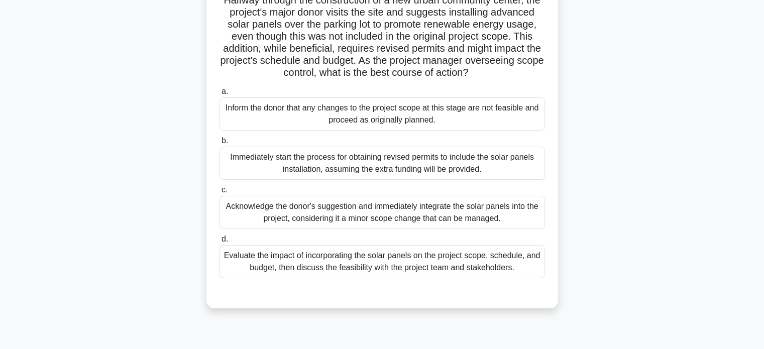
scroll to position [193, 0]
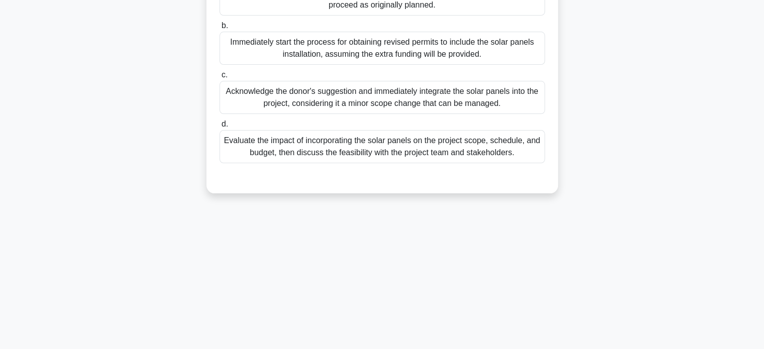
click at [325, 163] on div "Evaluate the impact of incorporating the solar panels on the project scope, sch…" at bounding box center [383, 146] width 326 height 33
click at [220, 128] on input "d. Evaluate the impact of incorporating the solar panels on the project scope, …" at bounding box center [220, 124] width 0 height 7
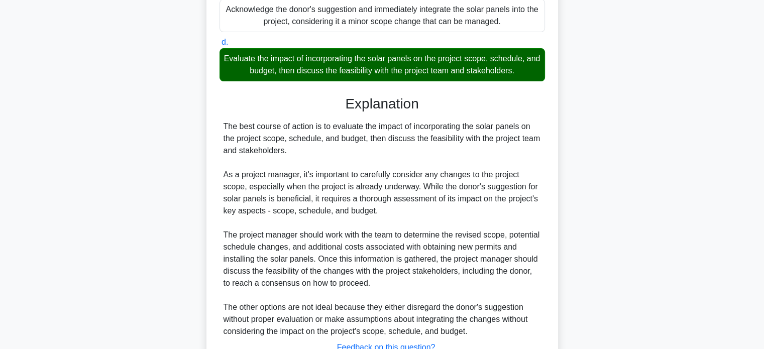
scroll to position [366, 0]
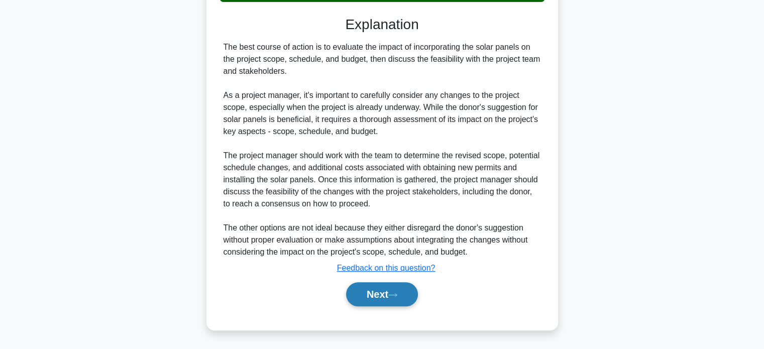
click at [372, 288] on button "Next" at bounding box center [382, 294] width 72 height 24
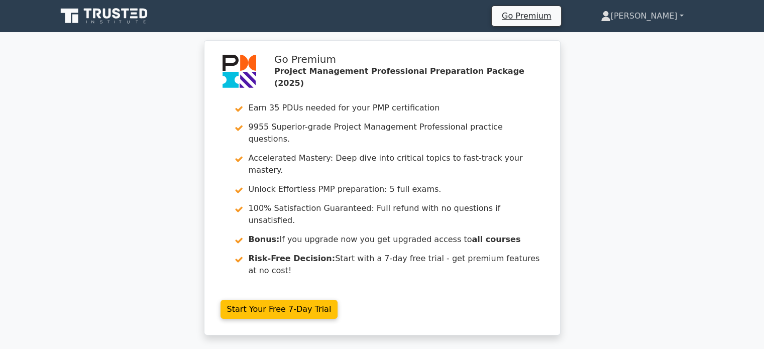
click at [644, 18] on link "[PERSON_NAME]" at bounding box center [642, 16] width 131 height 20
click at [641, 42] on link "Profile" at bounding box center [616, 40] width 79 height 16
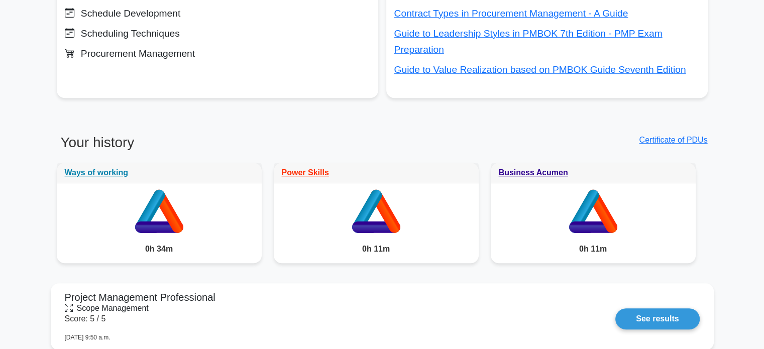
scroll to position [703, 0]
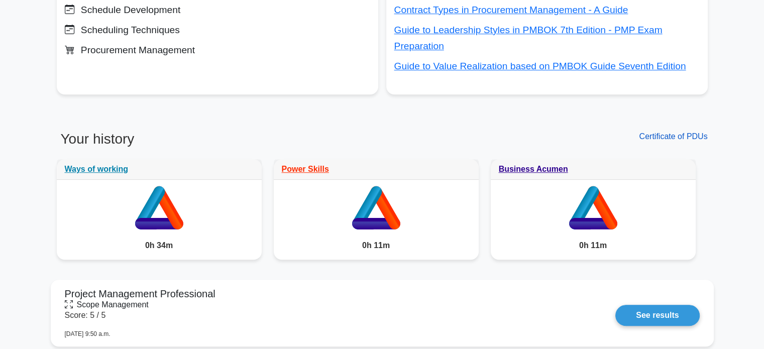
click at [686, 136] on link "Certificate of PDUs" at bounding box center [673, 136] width 68 height 9
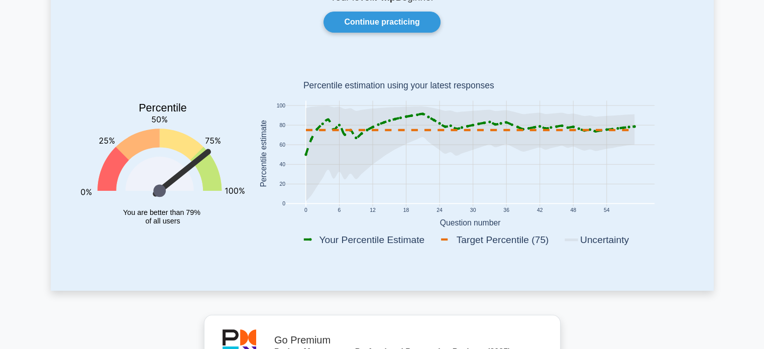
scroll to position [201, 0]
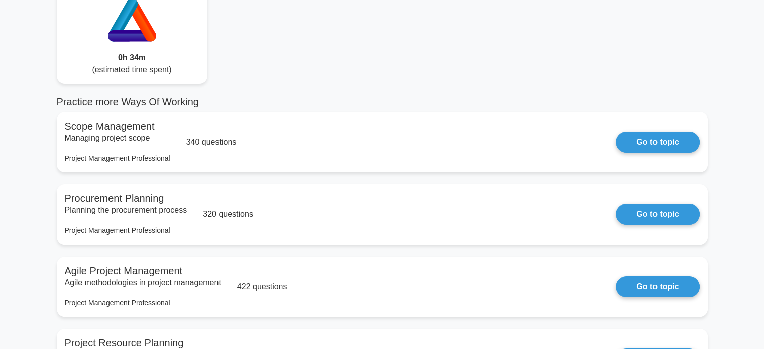
scroll to position [151, 0]
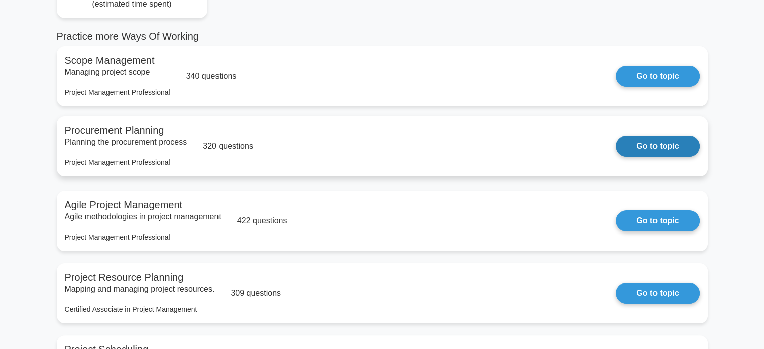
click at [677, 148] on link "Go to topic" at bounding box center [657, 146] width 83 height 21
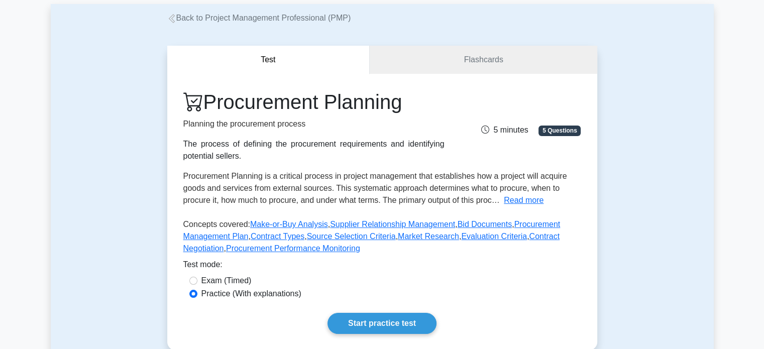
scroll to position [100, 0]
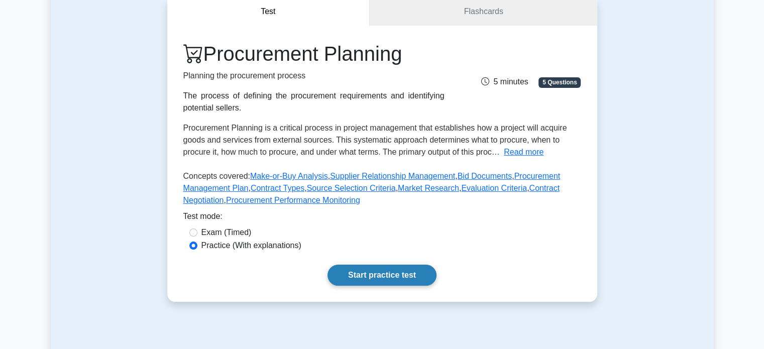
click at [406, 276] on link "Start practice test" at bounding box center [382, 275] width 109 height 21
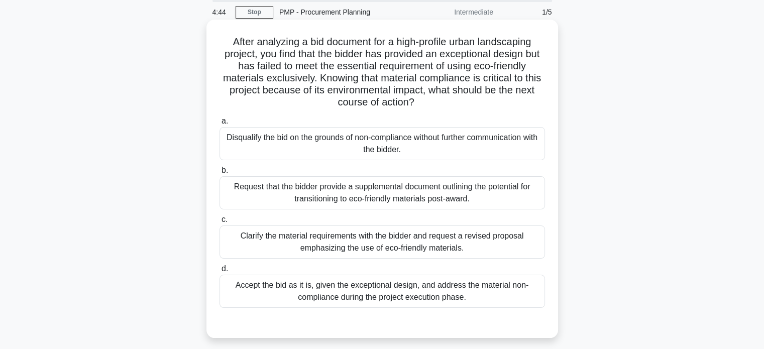
scroll to position [100, 0]
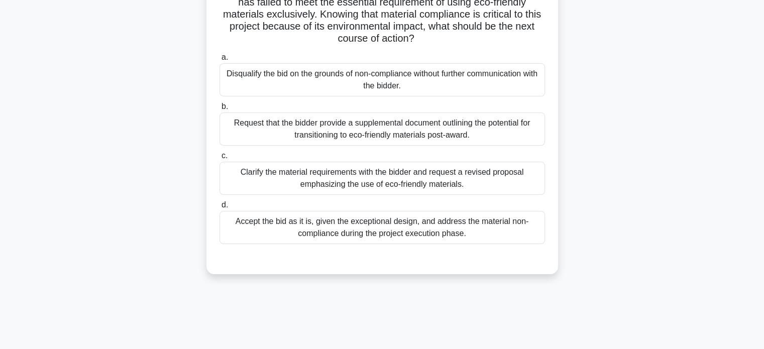
click at [394, 129] on div "Request that the bidder provide a supplemental document outlining the potential…" at bounding box center [383, 129] width 326 height 33
click at [220, 110] on input "b. Request that the bidder provide a supplemental document outlining the potent…" at bounding box center [220, 106] width 0 height 7
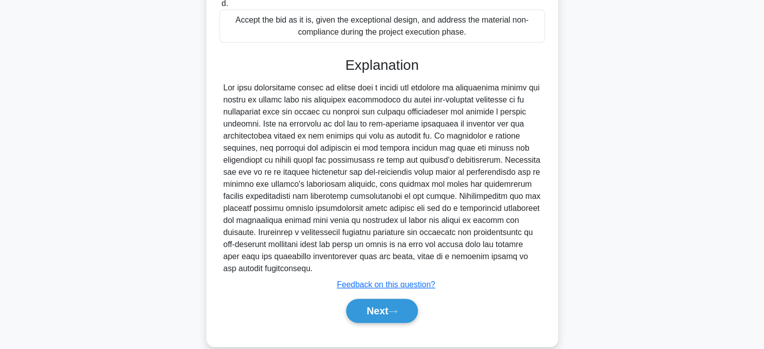
scroll to position [318, 0]
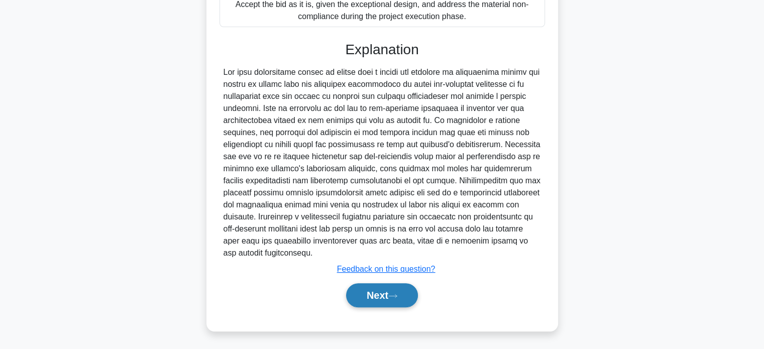
click at [387, 293] on button "Next" at bounding box center [382, 295] width 72 height 24
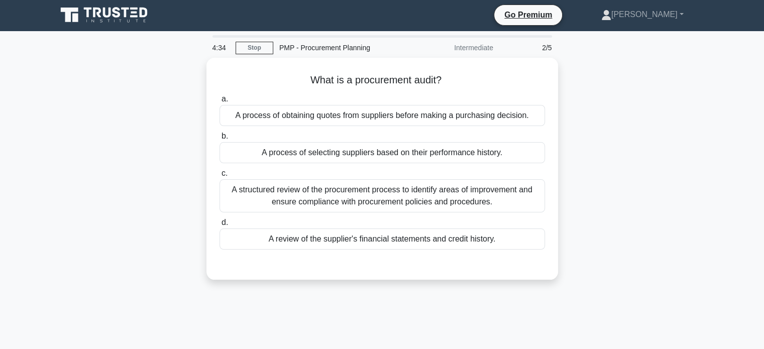
scroll to position [0, 0]
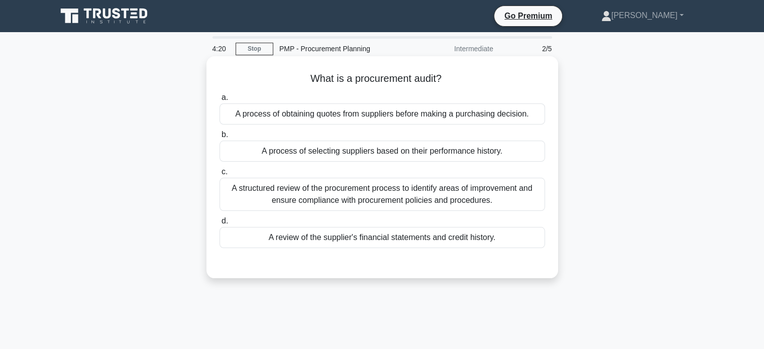
click at [419, 198] on div "A structured review of the procurement process to identify areas of improvement…" at bounding box center [383, 194] width 326 height 33
click at [220, 175] on input "c. A structured review of the procurement process to identify areas of improvem…" at bounding box center [220, 172] width 0 height 7
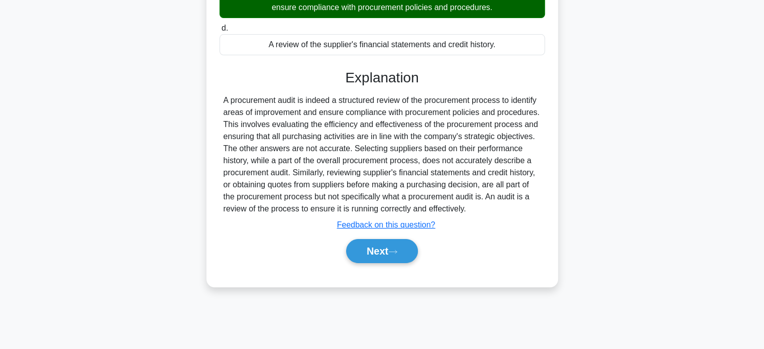
scroll to position [193, 0]
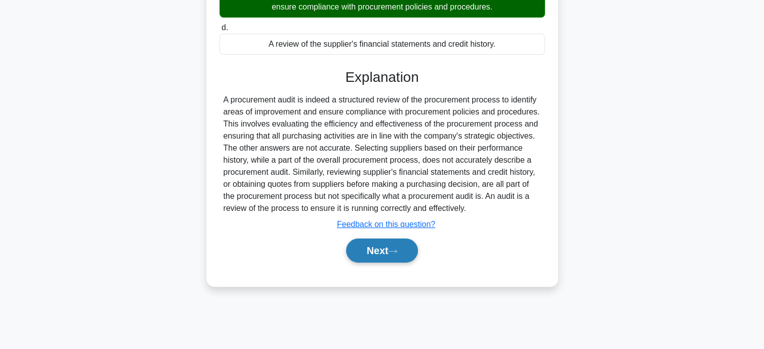
click at [394, 250] on icon at bounding box center [392, 252] width 9 height 6
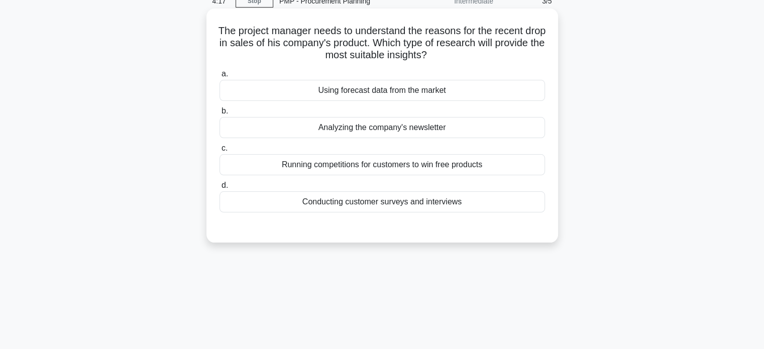
scroll to position [0, 0]
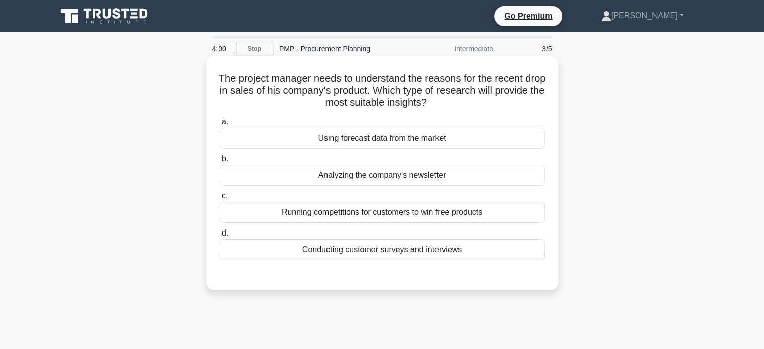
click at [396, 249] on div "Conducting customer surveys and interviews" at bounding box center [383, 249] width 326 height 21
click at [220, 237] on input "d. Conducting customer surveys and interviews" at bounding box center [220, 233] width 0 height 7
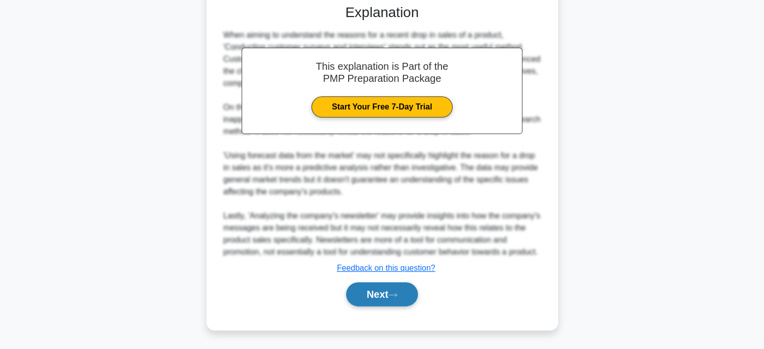
click at [389, 297] on button "Next" at bounding box center [382, 294] width 72 height 24
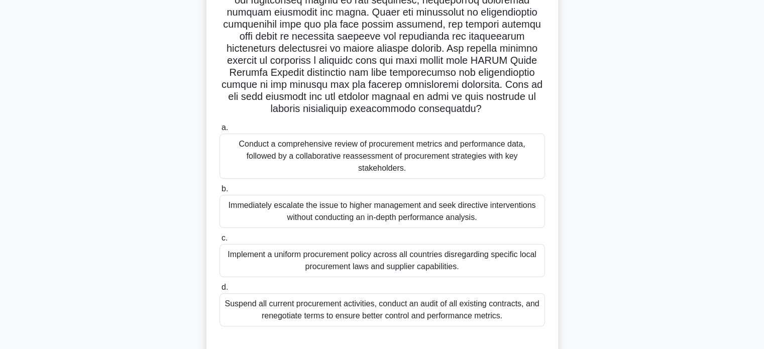
scroll to position [193, 0]
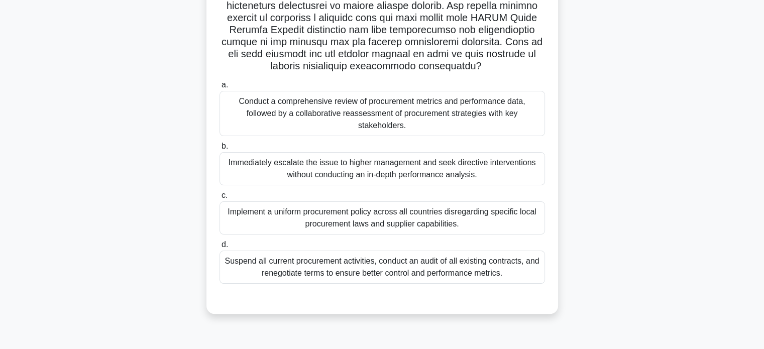
click at [341, 116] on div "Conduct a comprehensive review of procurement metrics and performance data, fol…" at bounding box center [383, 113] width 326 height 45
click at [220, 88] on input "a. Conduct a comprehensive review of procurement metrics and performance data, …" at bounding box center [220, 85] width 0 height 7
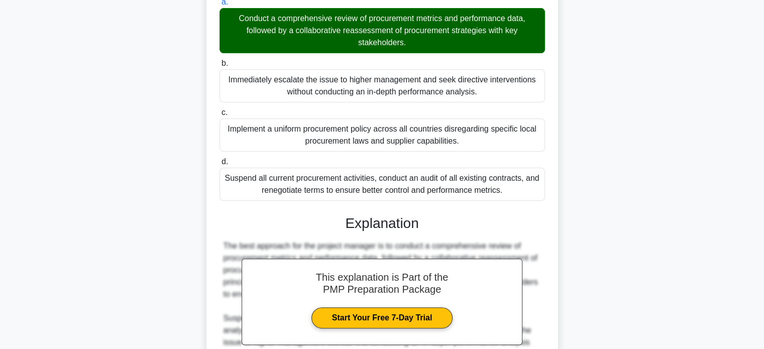
scroll to position [414, 0]
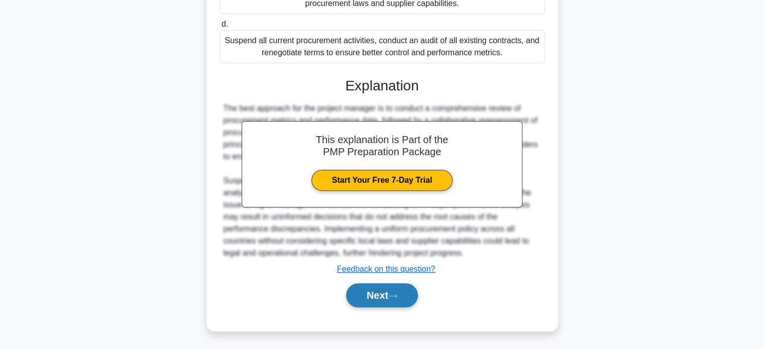
click at [397, 293] on icon at bounding box center [392, 296] width 9 height 6
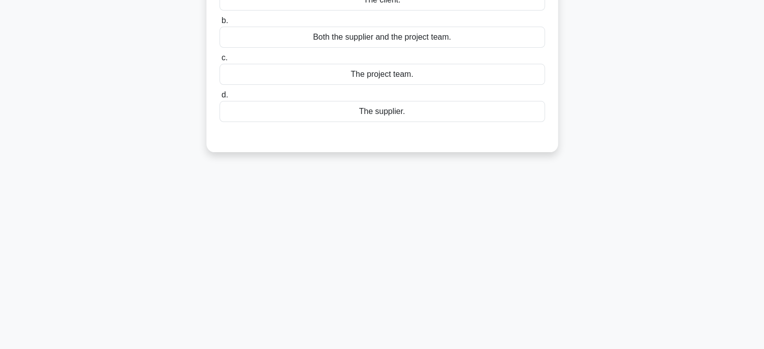
scroll to position [0, 0]
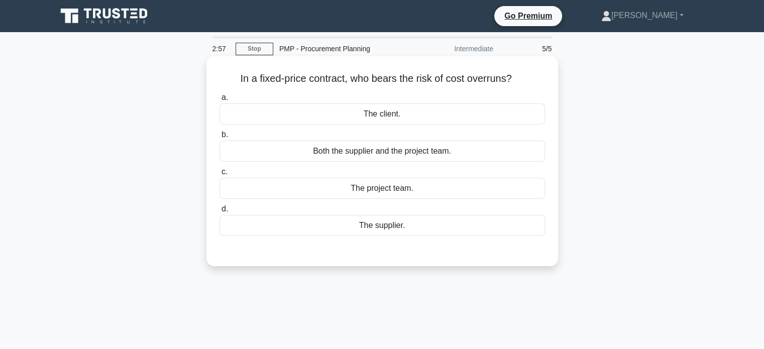
click at [414, 152] on div "Both the supplier and the project team." at bounding box center [383, 151] width 326 height 21
click at [220, 138] on input "b. Both the supplier and the project team." at bounding box center [220, 135] width 0 height 7
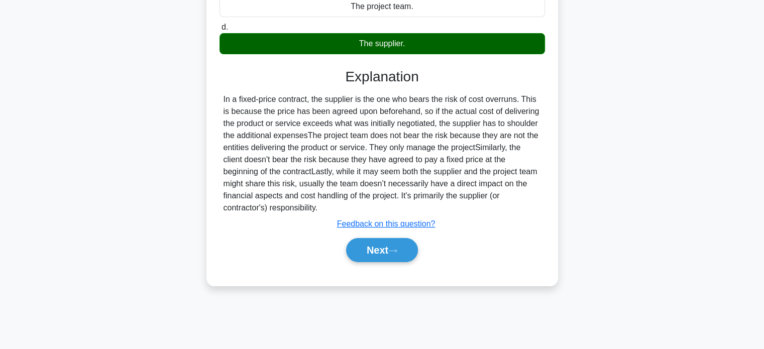
scroll to position [193, 0]
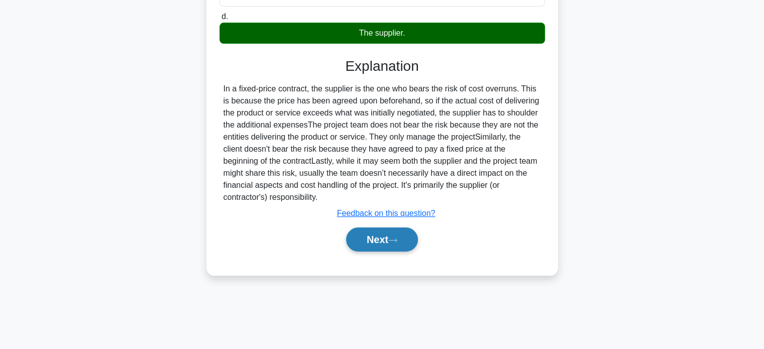
click at [398, 243] on button "Next" at bounding box center [382, 240] width 72 height 24
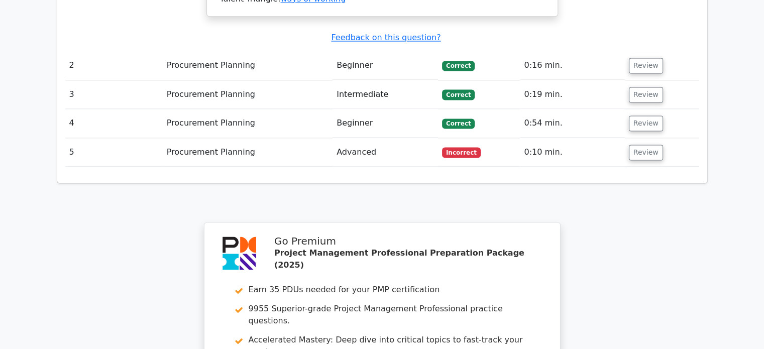
scroll to position [1407, 0]
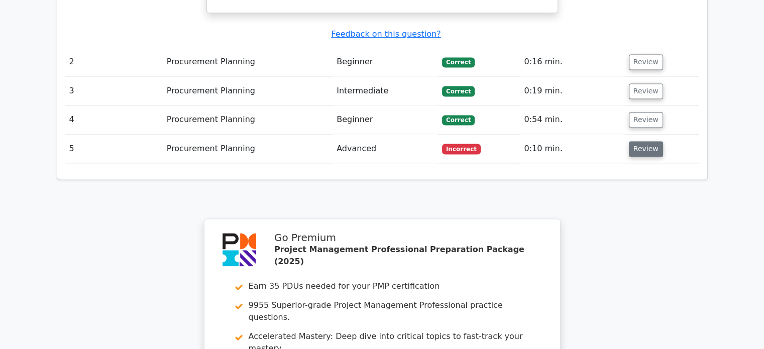
click at [643, 141] on button "Review" at bounding box center [646, 149] width 34 height 16
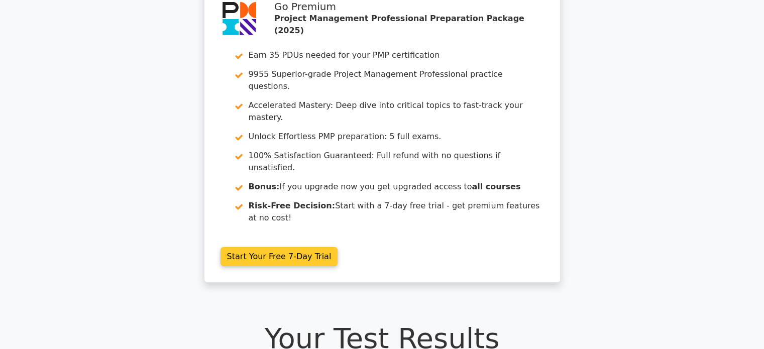
scroll to position [0, 0]
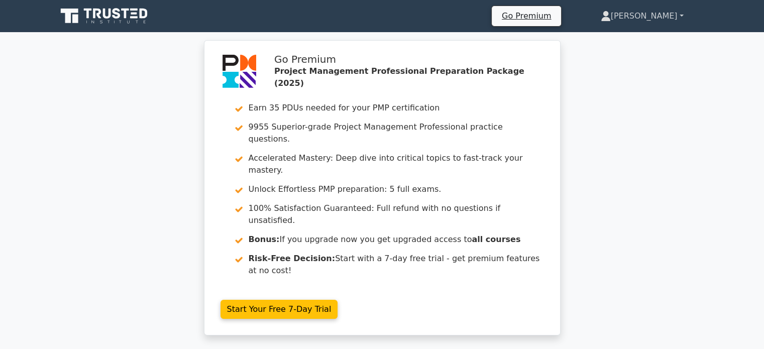
click at [635, 12] on link "[PERSON_NAME]" at bounding box center [642, 16] width 131 height 20
click at [621, 35] on link "Profile" at bounding box center [616, 40] width 79 height 16
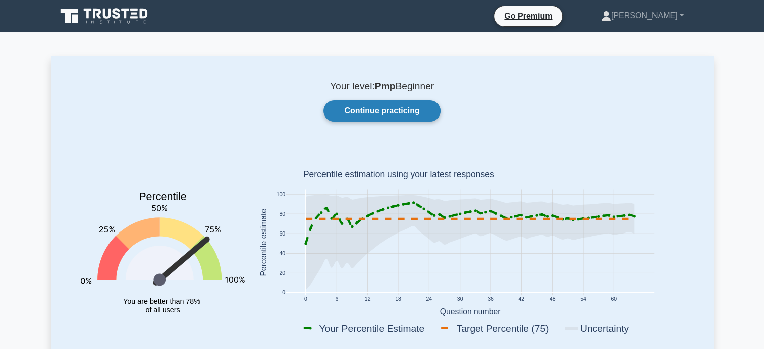
click at [389, 115] on link "Continue practicing" at bounding box center [382, 110] width 117 height 21
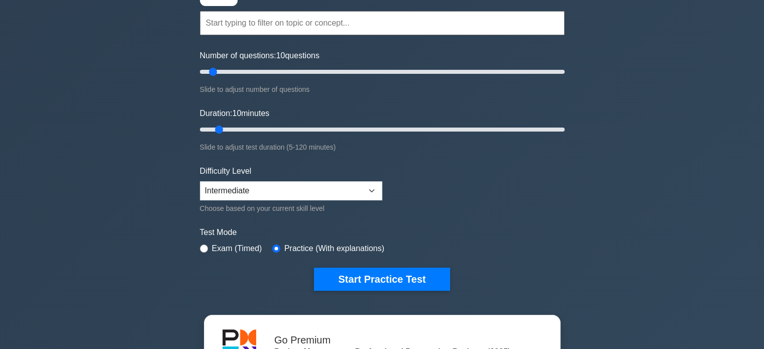
scroll to position [100, 0]
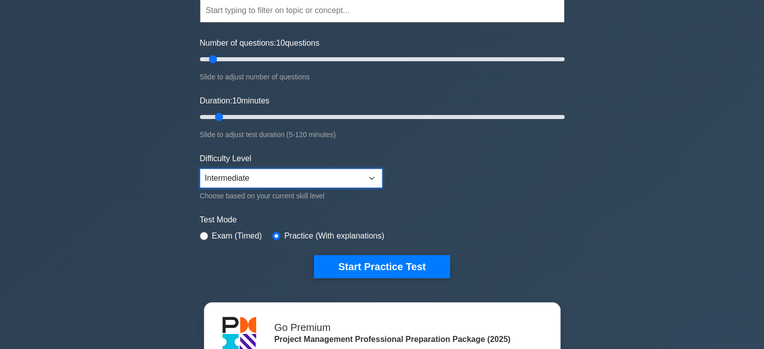
click at [315, 175] on select "Beginner Intermediate Expert" at bounding box center [291, 178] width 182 height 19
select select "expert"
click at [200, 169] on select "Beginner Intermediate Expert" at bounding box center [291, 178] width 182 height 19
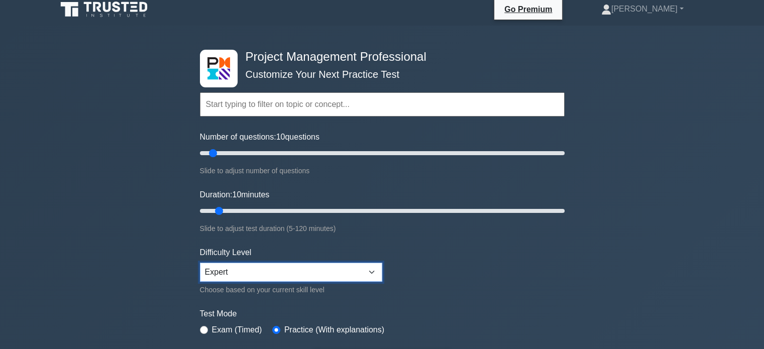
scroll to position [0, 0]
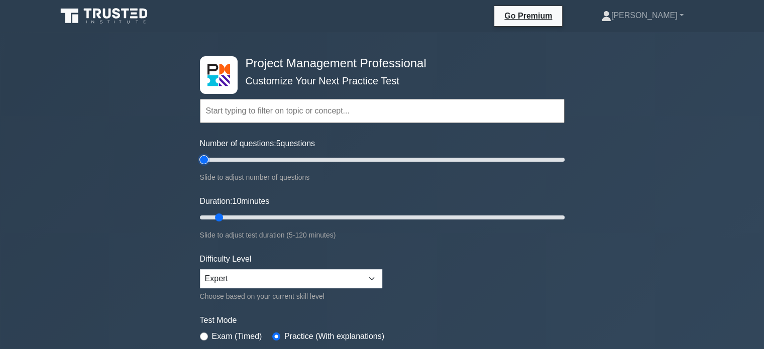
type input "5"
click at [205, 160] on input "Number of questions: 5 questions" at bounding box center [382, 160] width 365 height 12
click at [212, 213] on input "Duration: 10 minutes" at bounding box center [382, 217] width 365 height 12
type input "5"
click at [211, 217] on input "Duration: 10 minutes" at bounding box center [382, 217] width 365 height 12
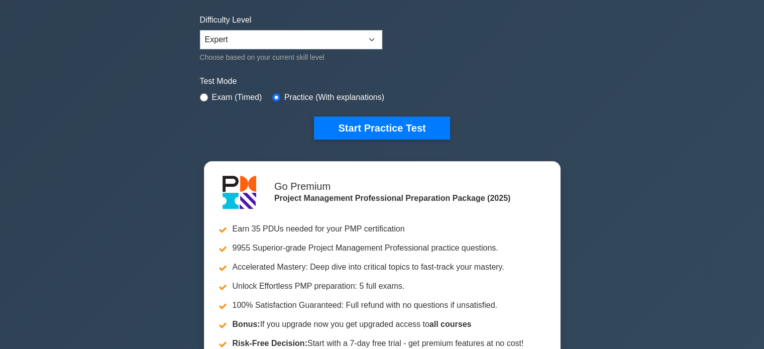
scroll to position [251, 0]
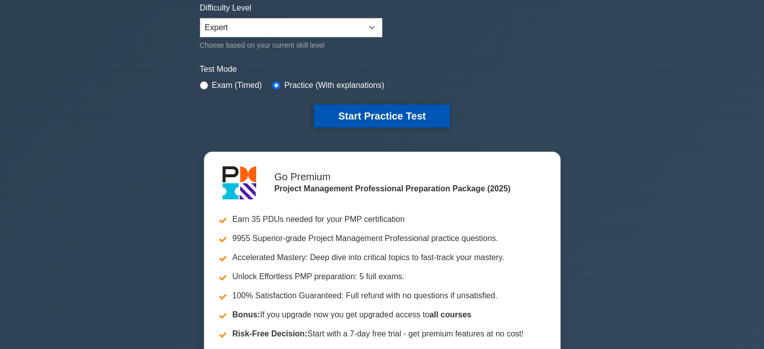
click at [400, 116] on button "Start Practice Test" at bounding box center [382, 115] width 136 height 23
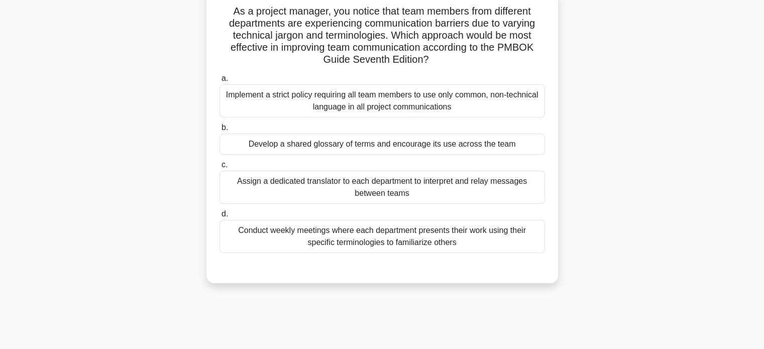
scroll to position [50, 0]
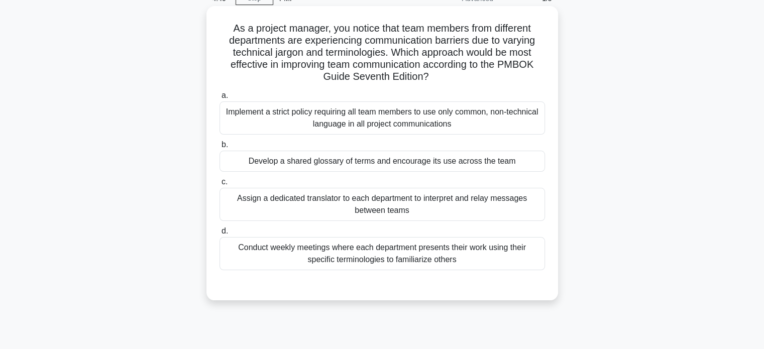
click at [354, 255] on div "Conduct weekly meetings where each department presents their work using their s…" at bounding box center [383, 253] width 326 height 33
click at [220, 235] on input "d. Conduct weekly meetings where each department presents their work using thei…" at bounding box center [220, 231] width 0 height 7
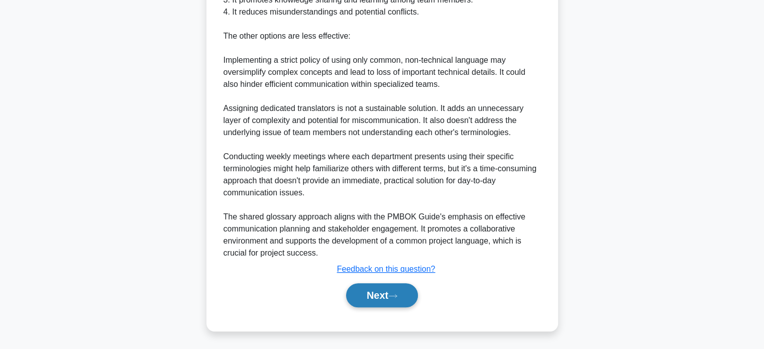
click at [380, 298] on button "Next" at bounding box center [382, 295] width 72 height 24
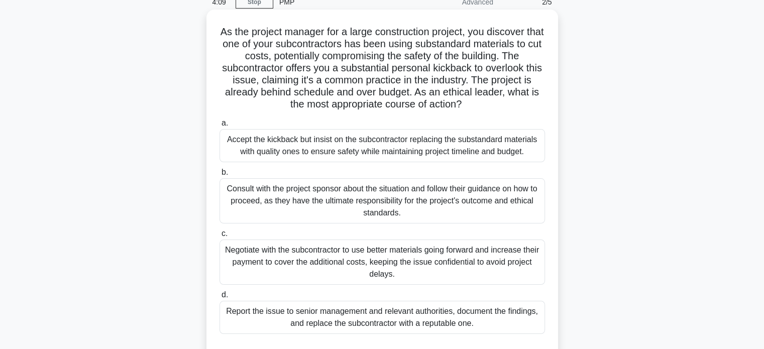
scroll to position [100, 0]
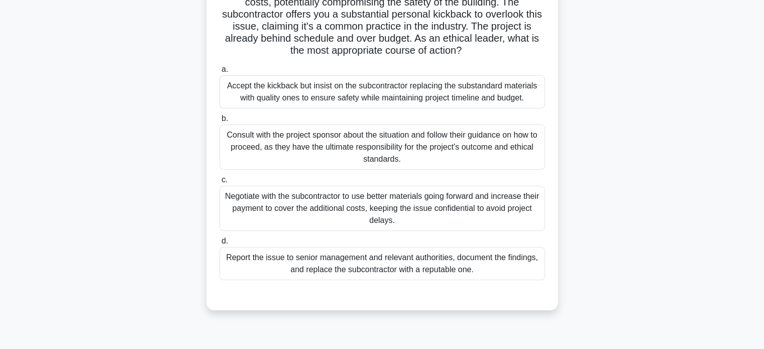
click at [368, 263] on div "Report the issue to senior management and relevant authorities, document the fi…" at bounding box center [383, 263] width 326 height 33
click at [220, 245] on input "d. Report the issue to senior management and relevant authorities, document the…" at bounding box center [220, 241] width 0 height 7
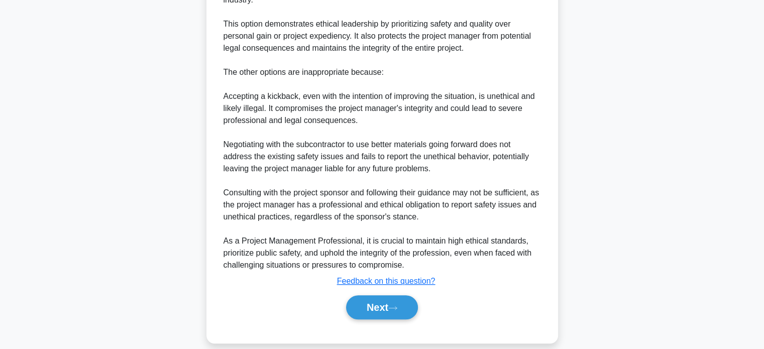
scroll to position [486, 0]
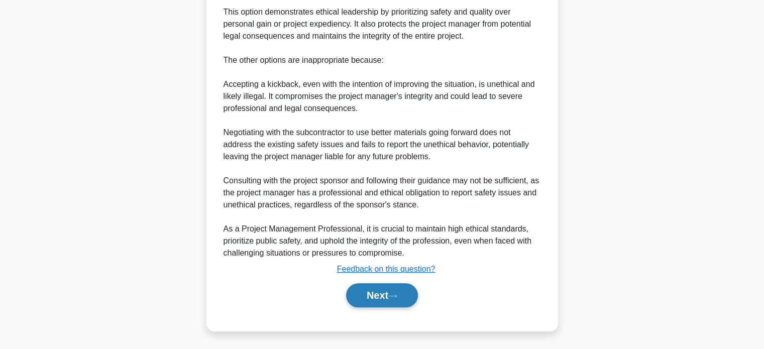
click at [383, 297] on button "Next" at bounding box center [382, 295] width 72 height 24
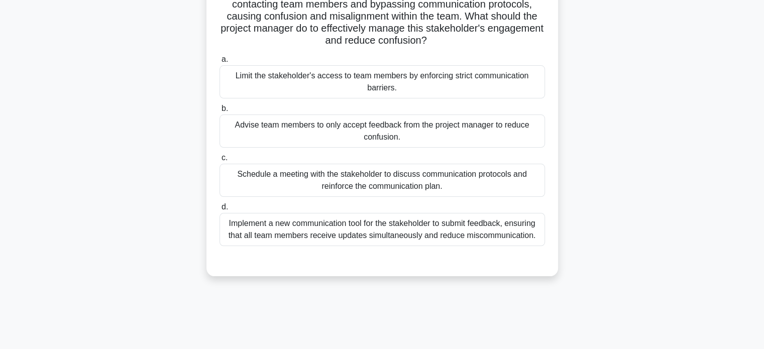
scroll to position [100, 0]
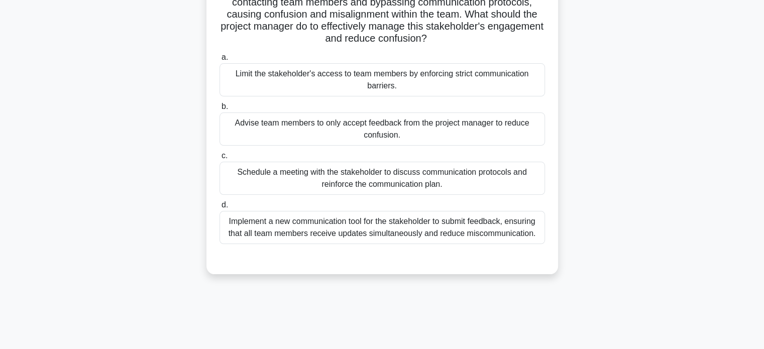
click at [438, 182] on div "Schedule a meeting with the stakeholder to discuss communication protocols and …" at bounding box center [383, 178] width 326 height 33
click at [220, 159] on input "c. Schedule a meeting with the stakeholder to discuss communication protocols a…" at bounding box center [220, 156] width 0 height 7
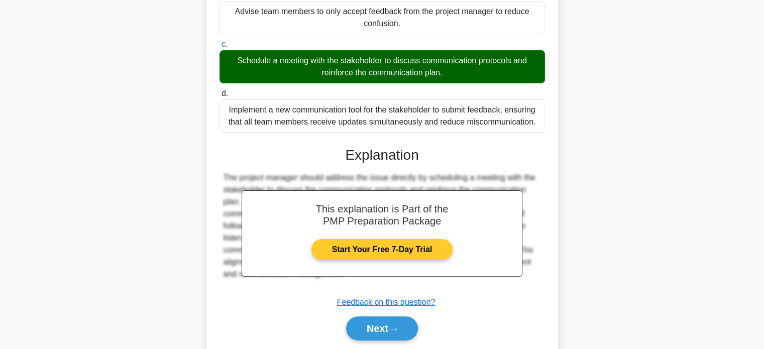
scroll to position [245, 0]
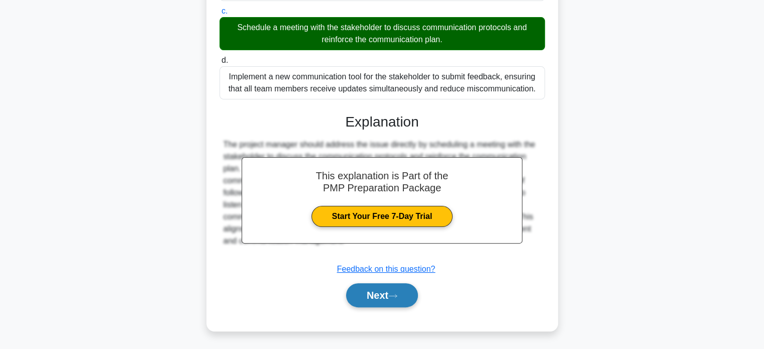
click at [385, 302] on button "Next" at bounding box center [382, 295] width 72 height 24
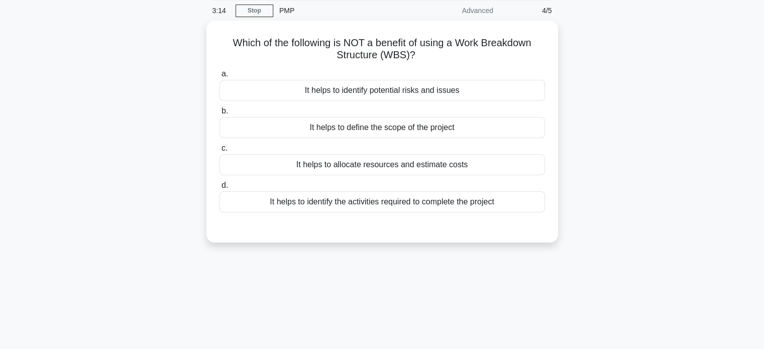
scroll to position [0, 0]
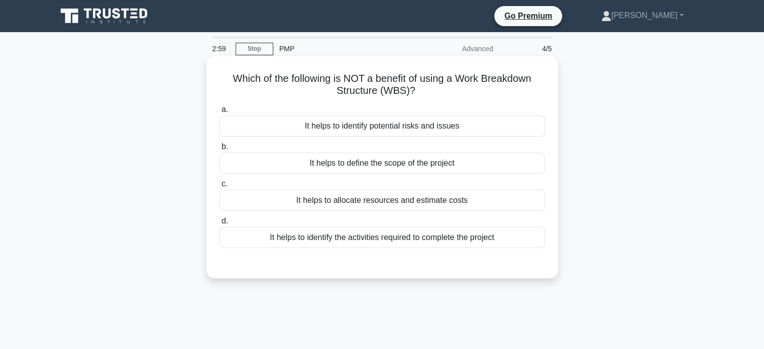
click at [376, 241] on div "It helps to identify the activities required to complete the project" at bounding box center [383, 237] width 326 height 21
click at [220, 225] on input "d. It helps to identify the activities required to complete the project" at bounding box center [220, 221] width 0 height 7
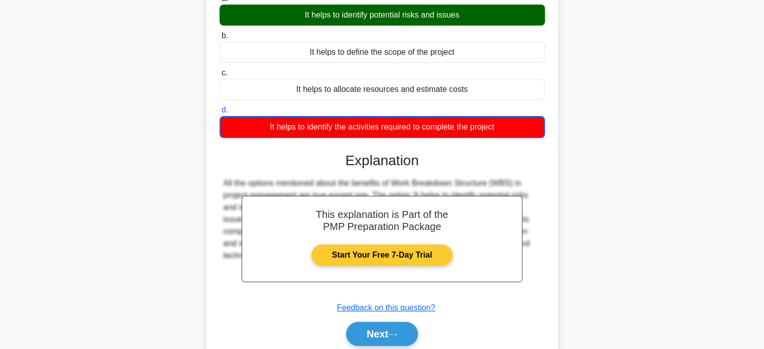
scroll to position [193, 0]
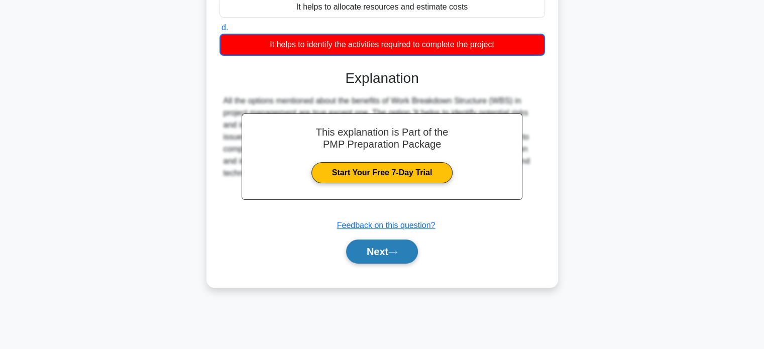
click at [373, 251] on button "Next" at bounding box center [382, 252] width 72 height 24
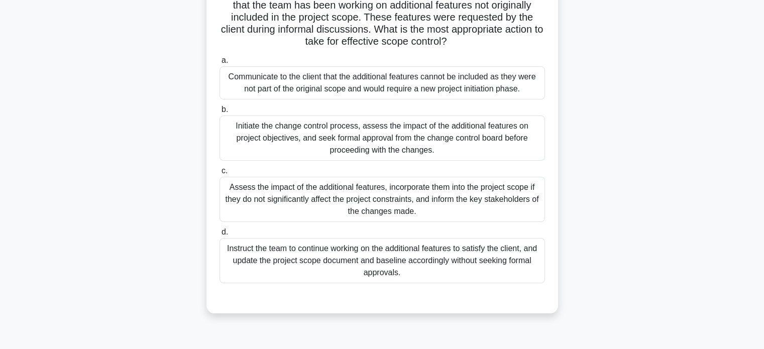
scroll to position [0, 0]
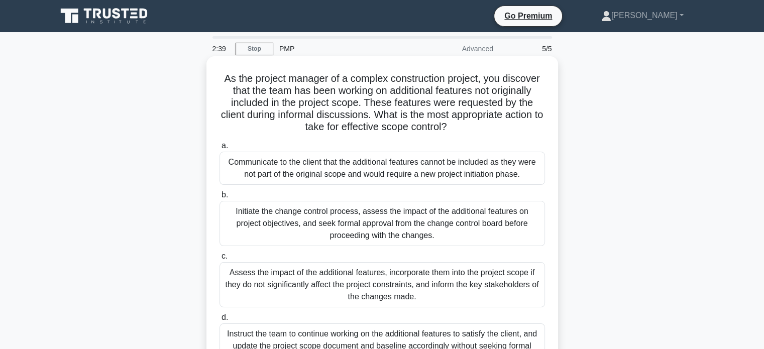
click at [321, 220] on div "Initiate the change control process, assess the impact of the additional featur…" at bounding box center [383, 223] width 326 height 45
click at [220, 198] on input "b. Initiate the change control process, assess the impact of the additional fea…" at bounding box center [220, 195] width 0 height 7
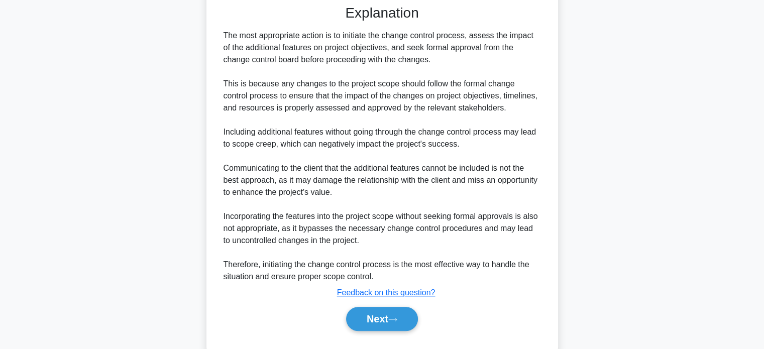
scroll to position [402, 0]
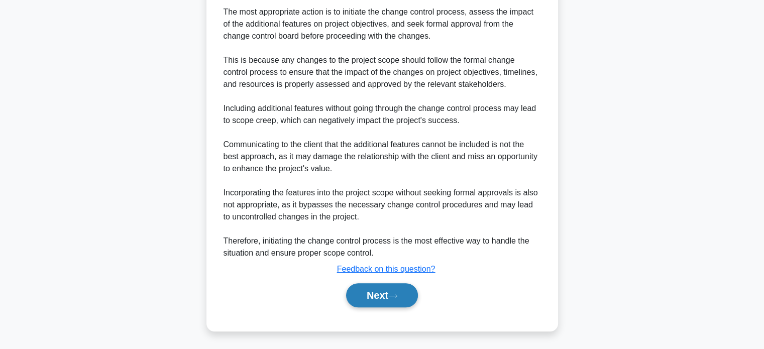
click at [378, 297] on button "Next" at bounding box center [382, 295] width 72 height 24
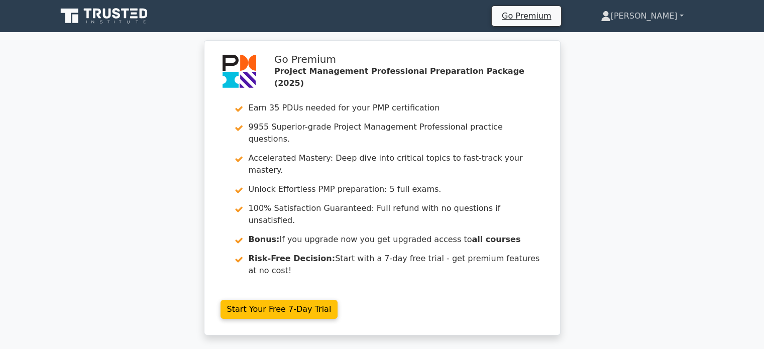
click at [637, 19] on link "[PERSON_NAME]" at bounding box center [642, 16] width 131 height 20
click at [628, 36] on link "Profile" at bounding box center [616, 40] width 79 height 16
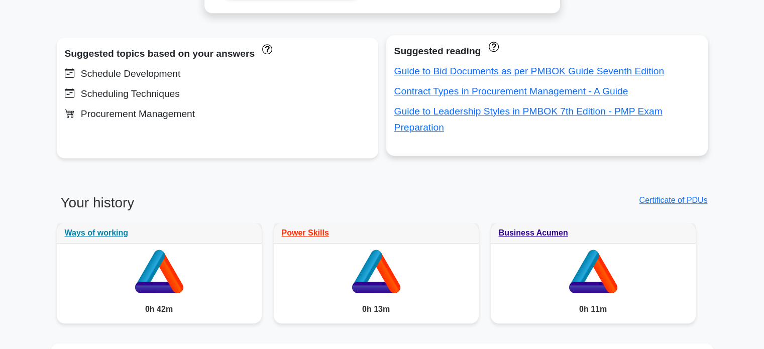
scroll to position [804, 0]
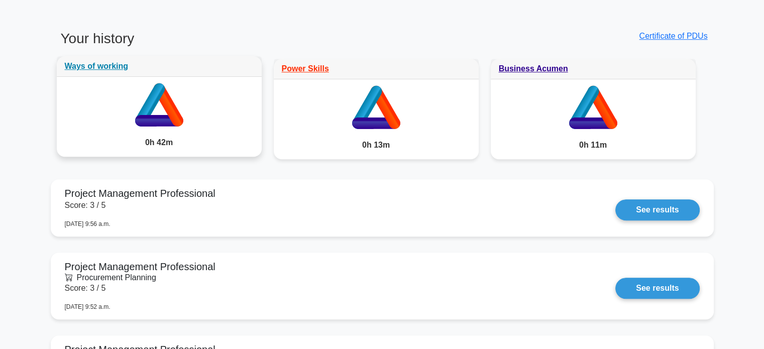
click at [221, 129] on div "0h 42m" at bounding box center [159, 143] width 205 height 28
click at [113, 68] on link "Ways of working" at bounding box center [97, 66] width 64 height 9
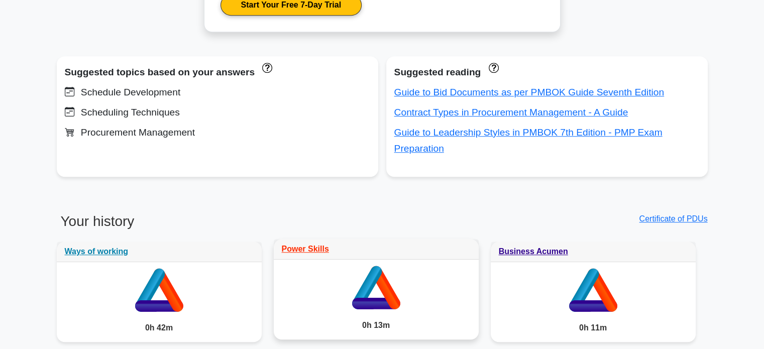
scroll to position [703, 0]
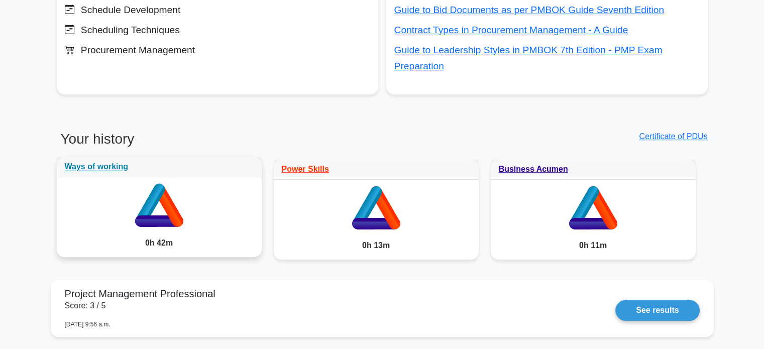
click at [139, 230] on div "0h 42m" at bounding box center [159, 243] width 205 height 28
click at [86, 170] on link "Ways of working" at bounding box center [97, 166] width 64 height 9
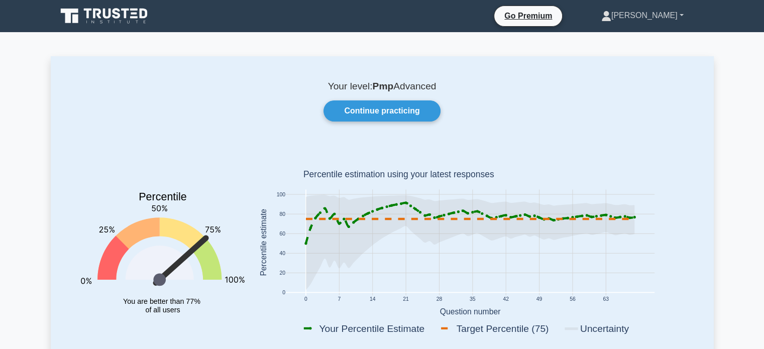
click at [659, 19] on link "[PERSON_NAME]" at bounding box center [642, 16] width 131 height 20
click at [641, 54] on link "Settings" at bounding box center [617, 55] width 79 height 16
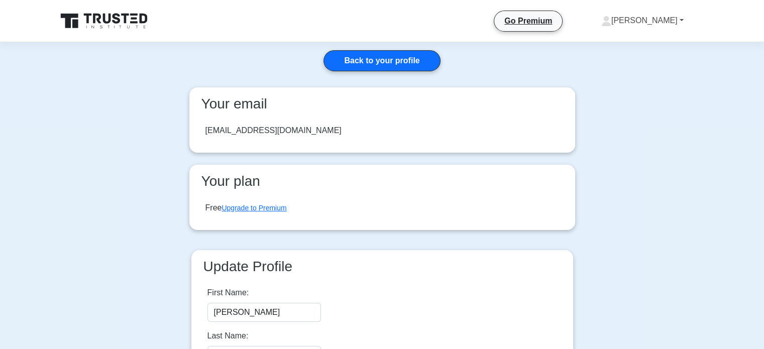
click at [649, 18] on link "[PERSON_NAME]" at bounding box center [642, 21] width 131 height 20
click at [605, 47] on link "Profile" at bounding box center [617, 44] width 79 height 16
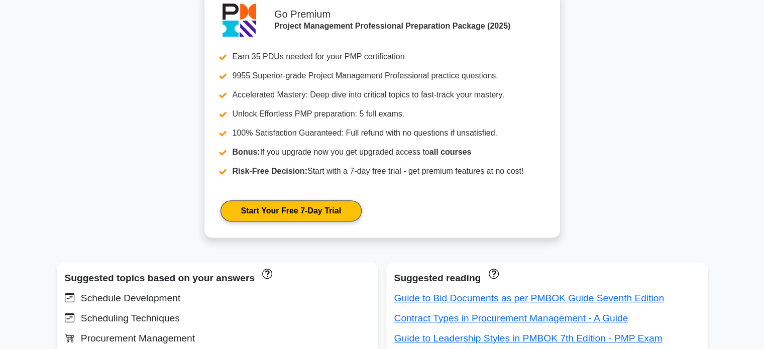
scroll to position [553, 0]
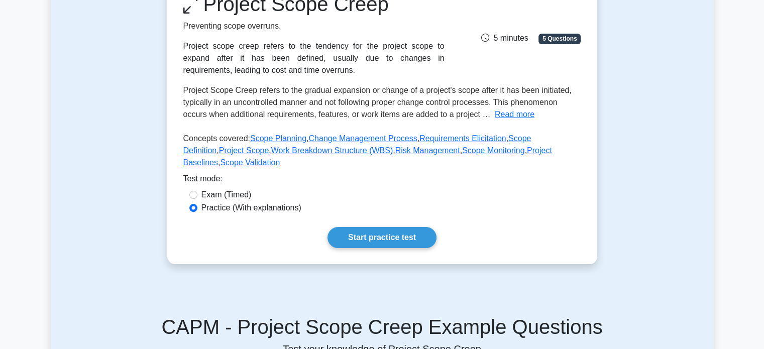
scroll to position [151, 0]
click at [407, 227] on link "Start practice test" at bounding box center [382, 237] width 109 height 21
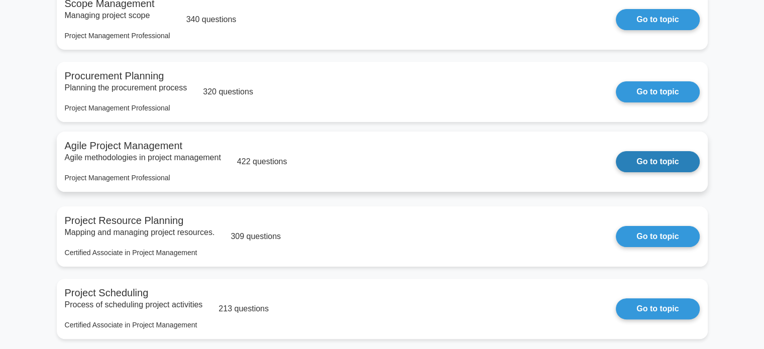
scroll to position [201, 0]
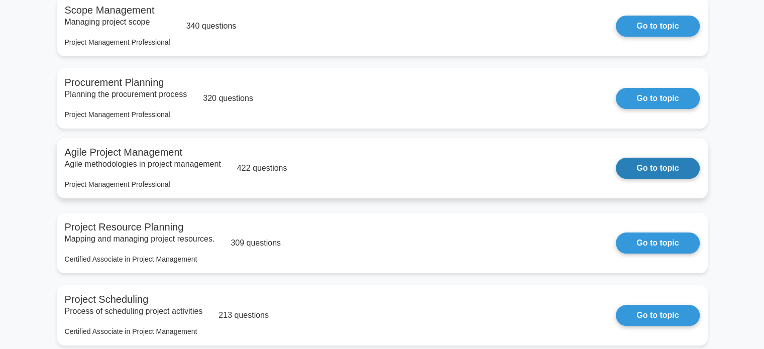
click at [642, 168] on link "Go to topic" at bounding box center [657, 168] width 83 height 21
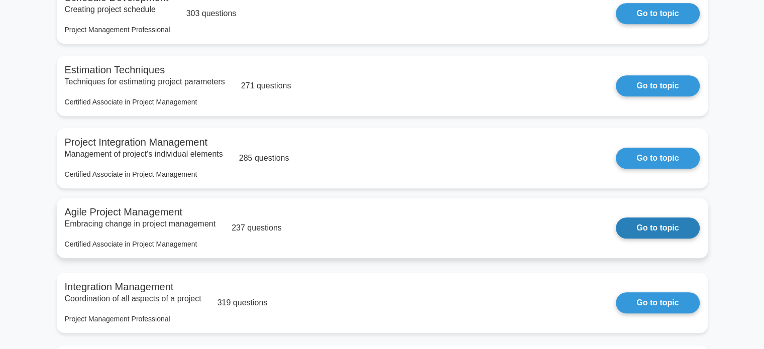
scroll to position [754, 0]
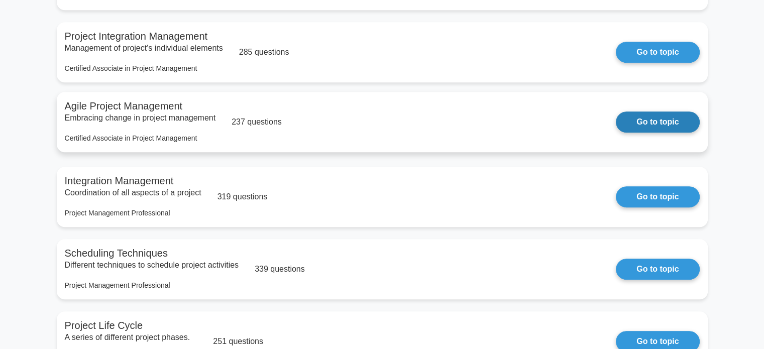
click at [664, 126] on link "Go to topic" at bounding box center [657, 122] width 83 height 21
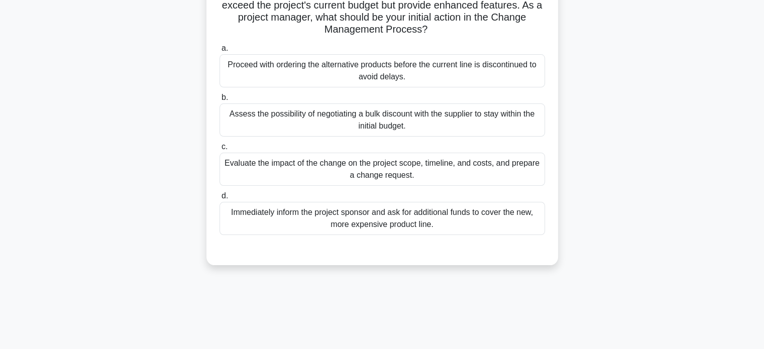
scroll to position [50, 0]
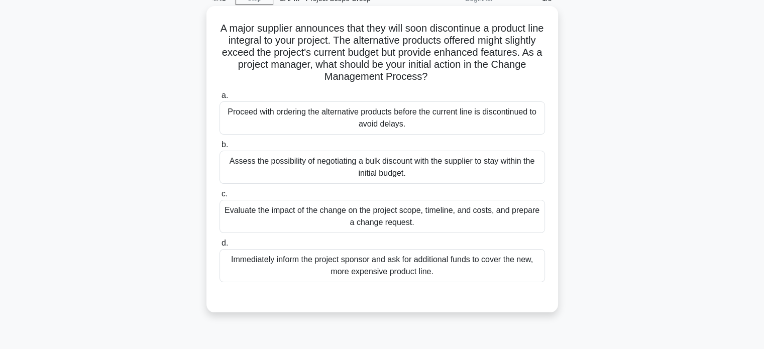
click at [410, 223] on div "Evaluate the impact of the change on the project scope, timeline, and costs, an…" at bounding box center [383, 216] width 326 height 33
click at [220, 197] on input "c. Evaluate the impact of the change on the project scope, timeline, and costs,…" at bounding box center [220, 194] width 0 height 7
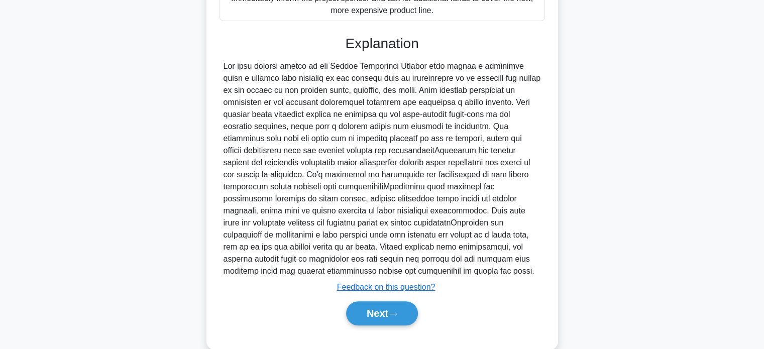
scroll to position [330, 0]
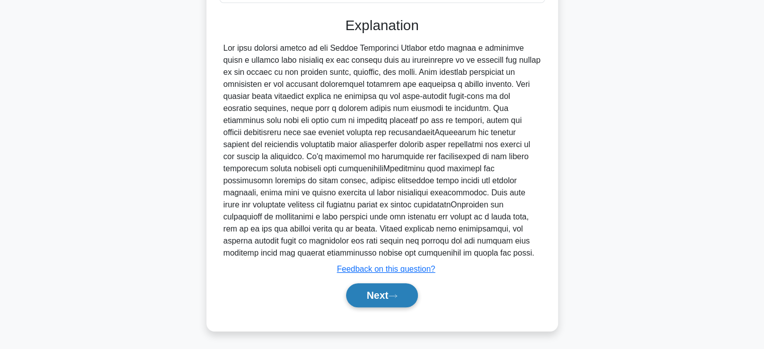
click at [381, 294] on button "Next" at bounding box center [382, 295] width 72 height 24
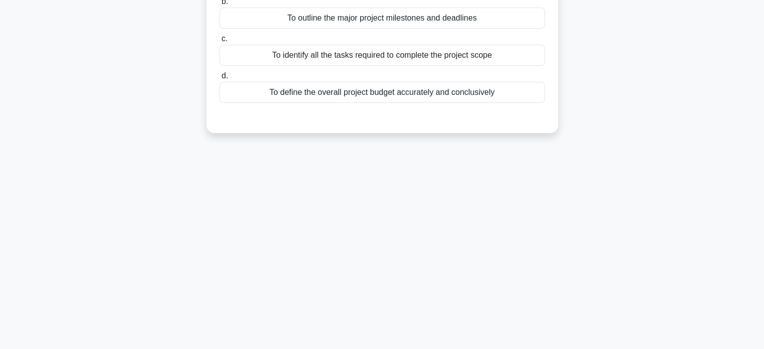
scroll to position [0, 0]
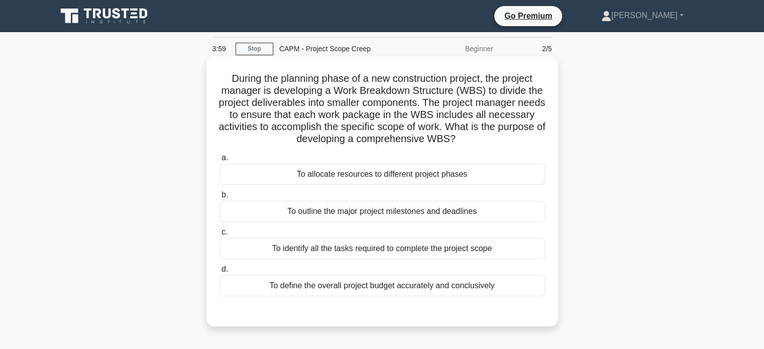
click at [359, 251] on div "To identify all the tasks required to complete the project scope" at bounding box center [383, 248] width 326 height 21
click at [220, 236] on input "c. To identify all the tasks required to complete the project scope" at bounding box center [220, 232] width 0 height 7
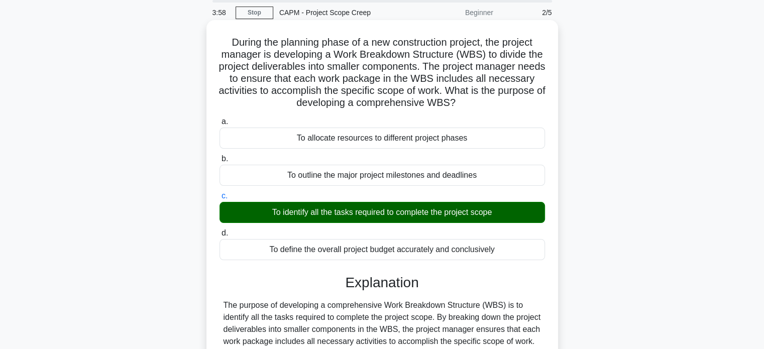
scroll to position [151, 0]
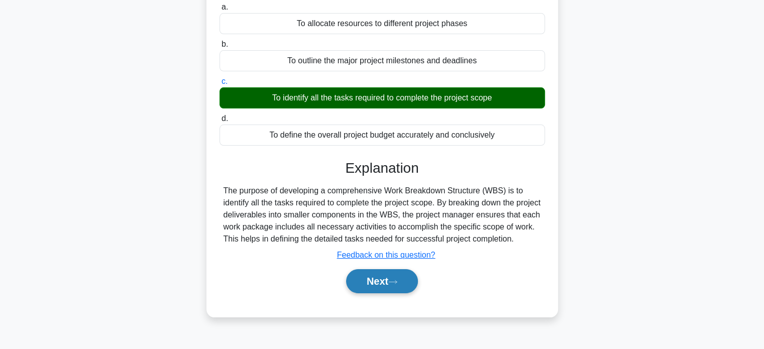
click at [386, 293] on button "Next" at bounding box center [382, 281] width 72 height 24
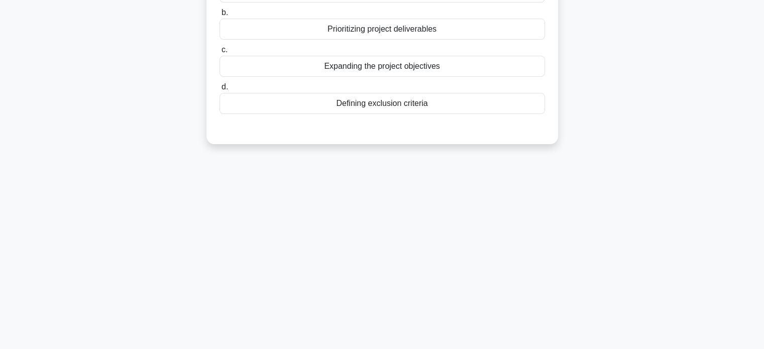
scroll to position [0, 0]
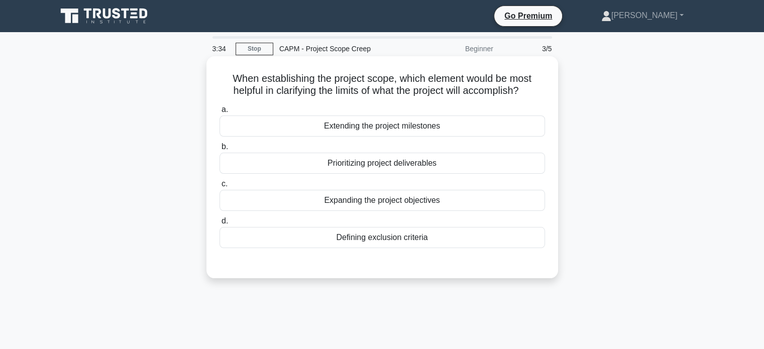
click at [356, 164] on div "Prioritizing project deliverables" at bounding box center [383, 163] width 326 height 21
click at [220, 150] on input "b. Prioritizing project deliverables" at bounding box center [220, 147] width 0 height 7
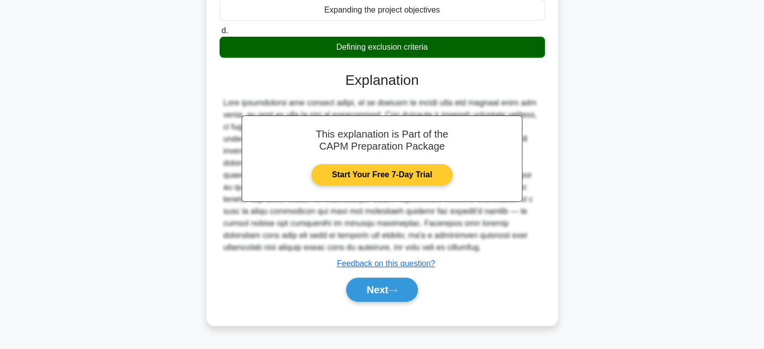
scroll to position [193, 0]
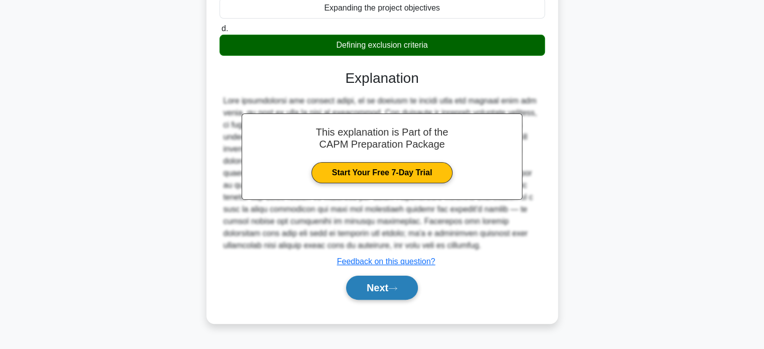
click at [397, 286] on icon at bounding box center [392, 289] width 9 height 6
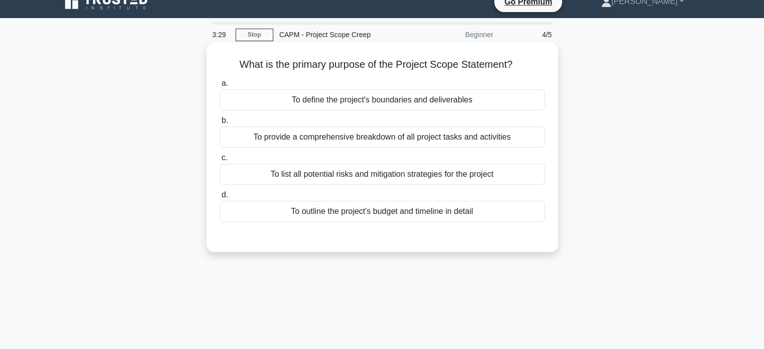
scroll to position [0, 0]
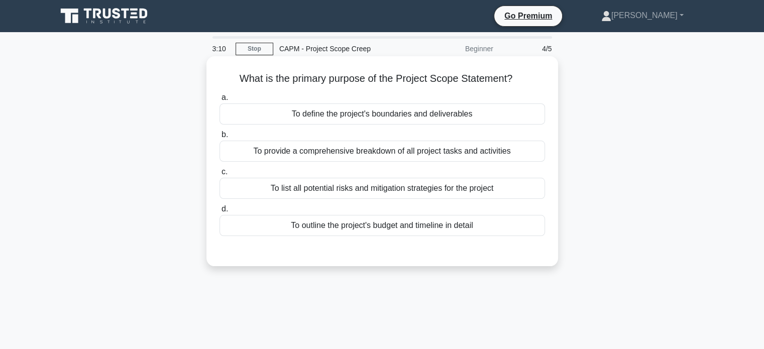
click at [307, 150] on div "To provide a comprehensive breakdown of all project tasks and activities" at bounding box center [383, 151] width 326 height 21
click at [220, 138] on input "b. To provide a comprehensive breakdown of all project tasks and activities" at bounding box center [220, 135] width 0 height 7
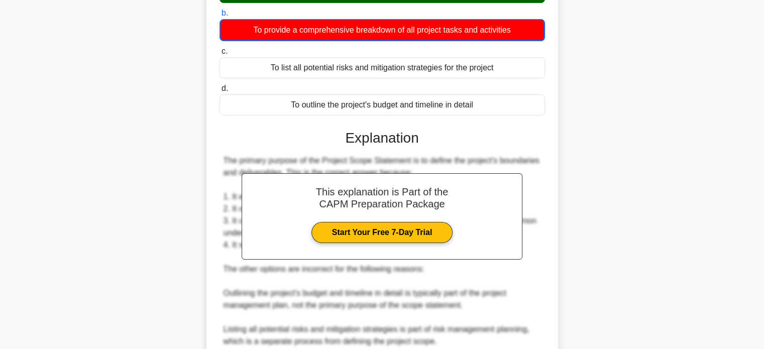
scroll to position [306, 0]
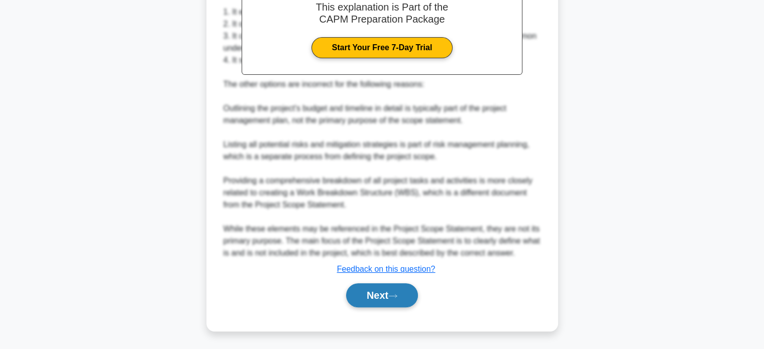
click at [407, 303] on button "Next" at bounding box center [382, 295] width 72 height 24
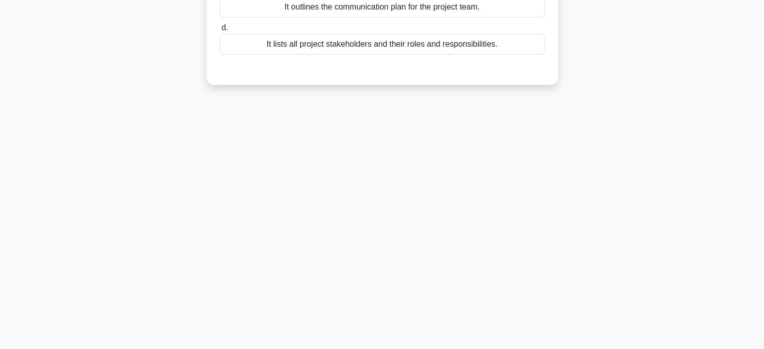
scroll to position [0, 0]
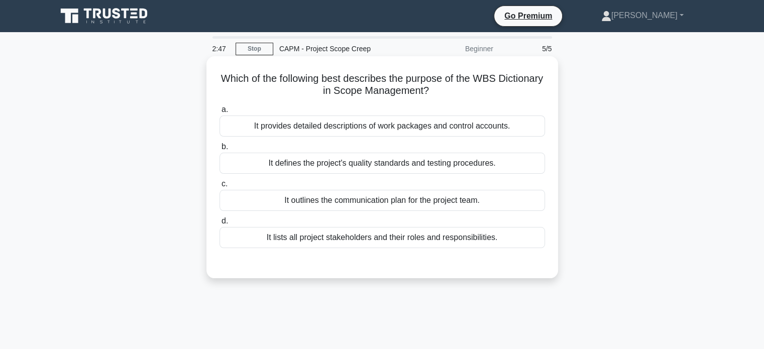
click at [356, 126] on div "It provides detailed descriptions of work packages and control accounts." at bounding box center [383, 126] width 326 height 21
click at [220, 113] on input "a. It provides detailed descriptions of work packages and control accounts." at bounding box center [220, 109] width 0 height 7
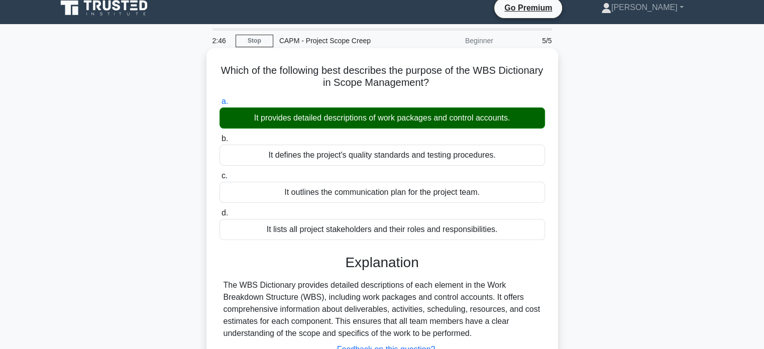
scroll to position [193, 0]
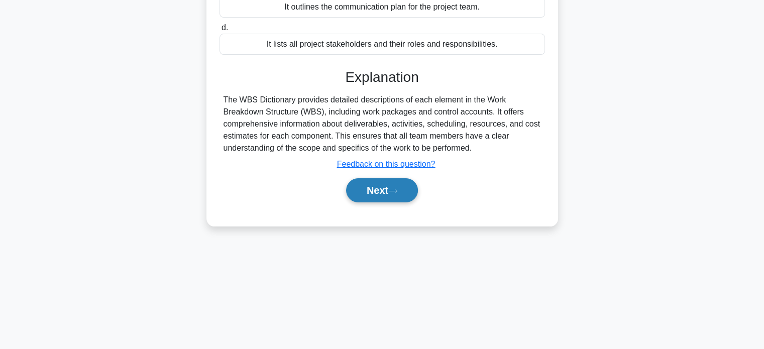
click at [411, 189] on button "Next" at bounding box center [382, 190] width 72 height 24
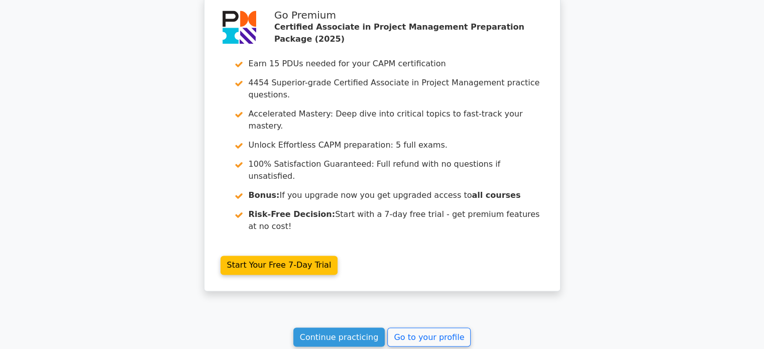
scroll to position [1642, 0]
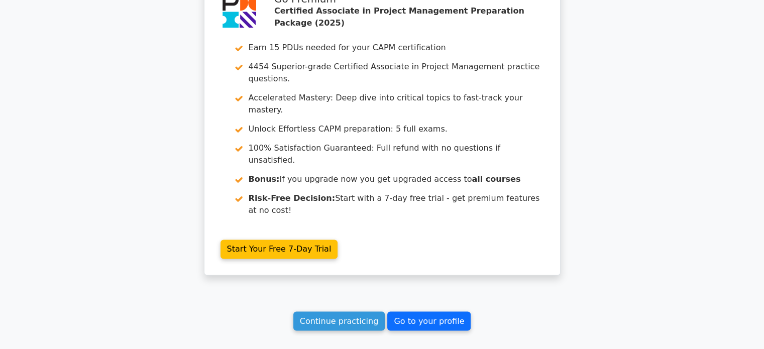
click at [413, 311] on link "Go to your profile" at bounding box center [428, 320] width 83 height 19
click at [434, 311] on link "Go to your profile" at bounding box center [428, 320] width 83 height 19
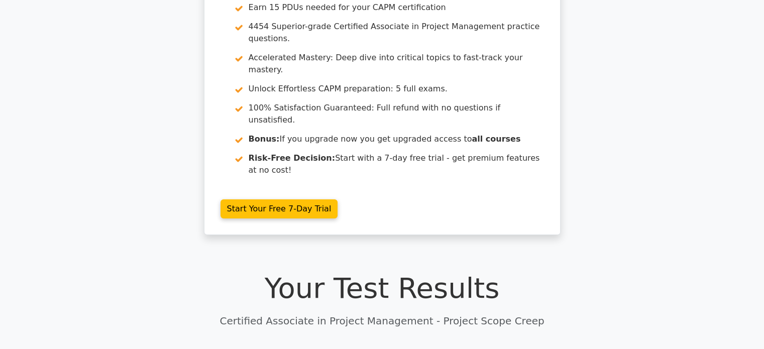
scroll to position [0, 0]
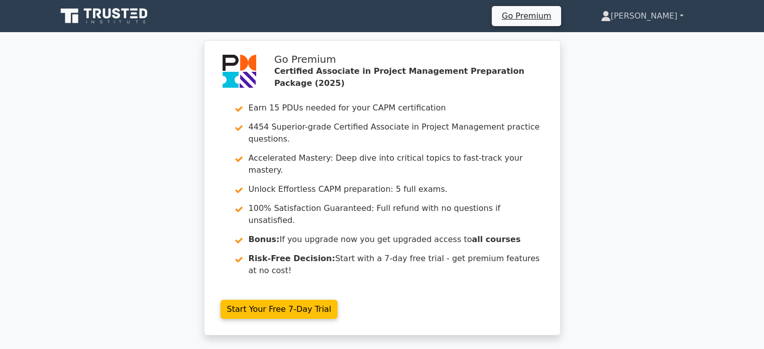
click at [637, 19] on link "[PERSON_NAME]" at bounding box center [642, 16] width 131 height 20
click at [632, 40] on link "Profile" at bounding box center [616, 40] width 79 height 16
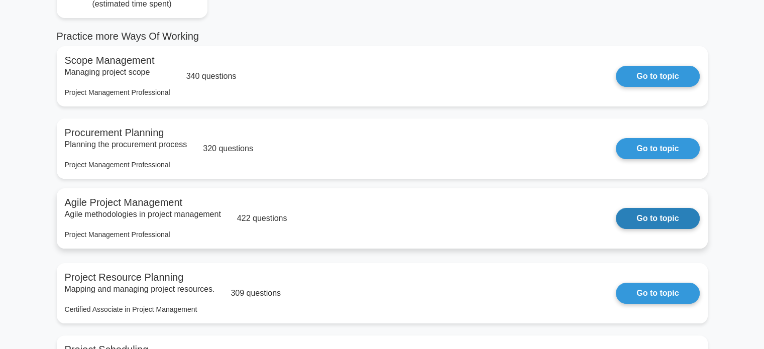
click at [634, 220] on link "Go to topic" at bounding box center [657, 218] width 83 height 21
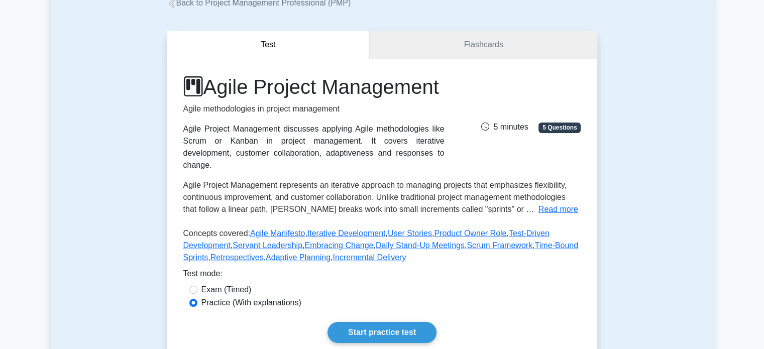
scroll to position [201, 0]
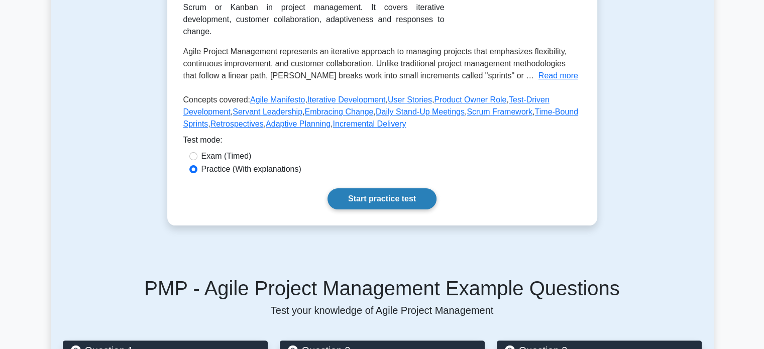
click at [389, 203] on link "Start practice test" at bounding box center [382, 198] width 109 height 21
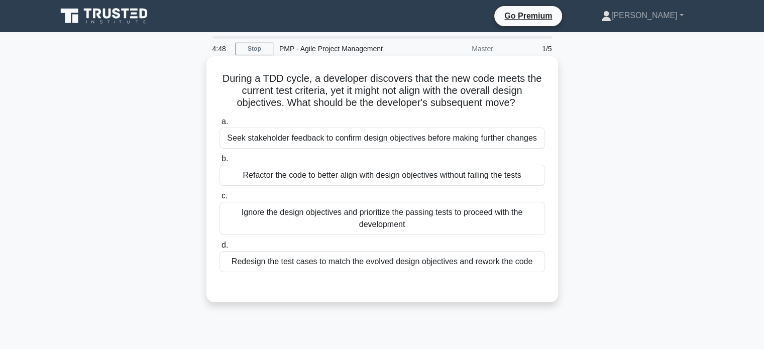
click at [392, 145] on div "Seek stakeholder feedback to confirm design objectives before making further ch…" at bounding box center [383, 138] width 326 height 21
click at [220, 125] on input "a. Seek stakeholder feedback to confirm design objectives before making further…" at bounding box center [220, 122] width 0 height 7
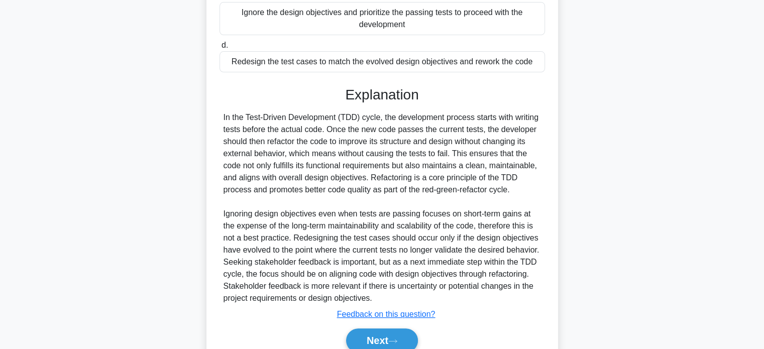
scroll to position [258, 0]
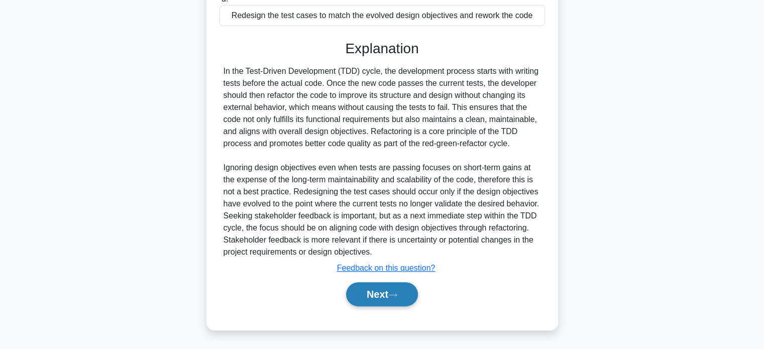
click at [380, 298] on button "Next" at bounding box center [382, 294] width 72 height 24
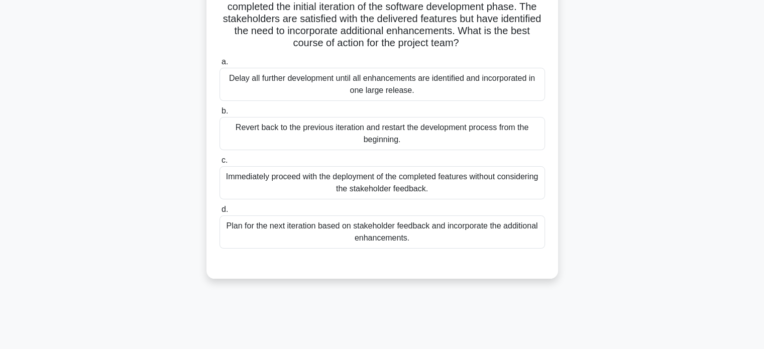
scroll to position [0, 0]
